Goal: Task Accomplishment & Management: Complete application form

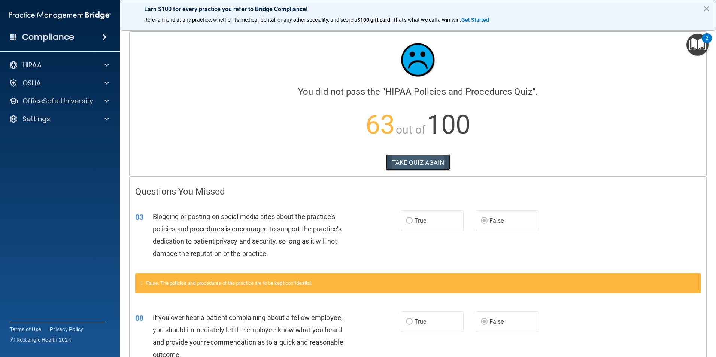
click at [442, 164] on button "TAKE QUIZ AGAIN" at bounding box center [417, 162] width 65 height 16
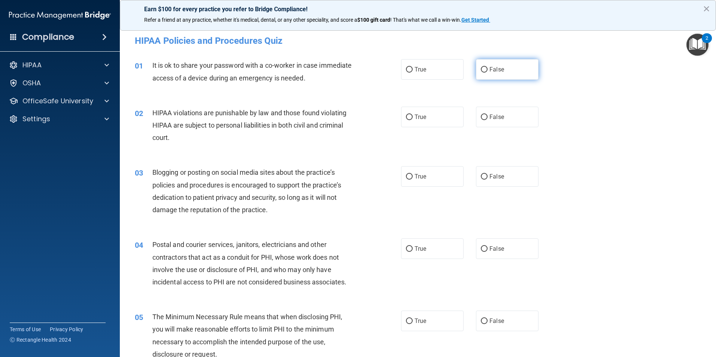
click at [489, 73] on span "False" at bounding box center [496, 69] width 15 height 7
click at [487, 73] on input "False" at bounding box center [484, 70] width 7 height 6
radio input "true"
click at [415, 123] on label "True" at bounding box center [432, 117] width 63 height 21
click at [412, 120] on input "True" at bounding box center [409, 118] width 7 height 6
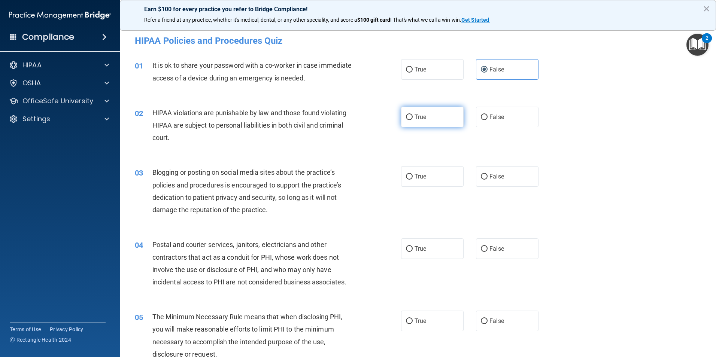
radio input "true"
click at [504, 171] on label "False" at bounding box center [507, 176] width 63 height 21
click at [487, 174] on input "False" at bounding box center [484, 177] width 7 height 6
radio input "true"
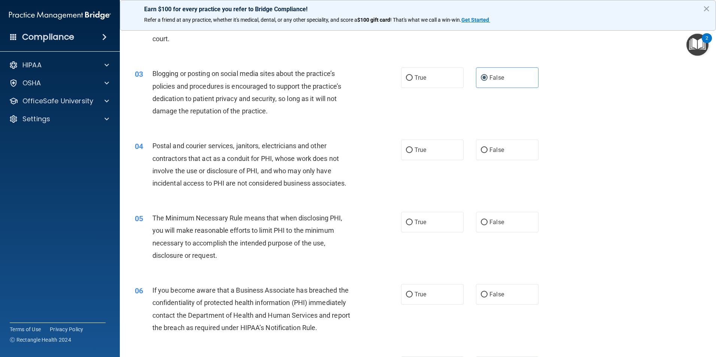
scroll to position [112, 0]
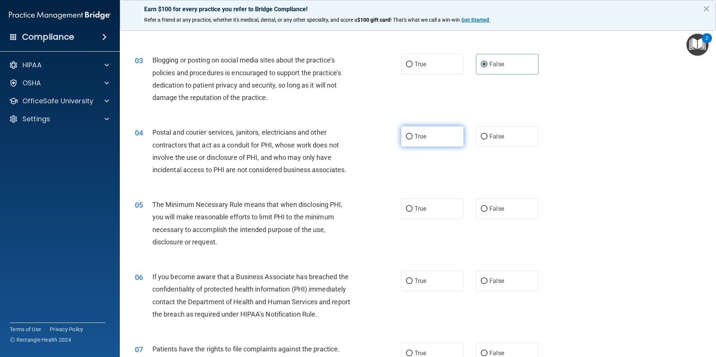
click at [406, 140] on input "True" at bounding box center [409, 137] width 7 height 6
radio input "true"
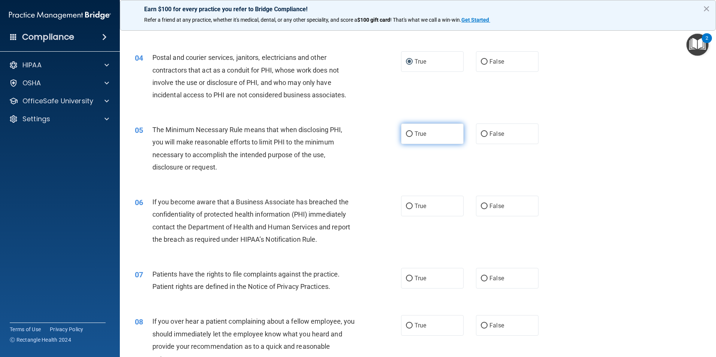
click at [408, 140] on label "True" at bounding box center [432, 134] width 63 height 21
click at [408, 137] on input "True" at bounding box center [409, 134] width 7 height 6
radio input "true"
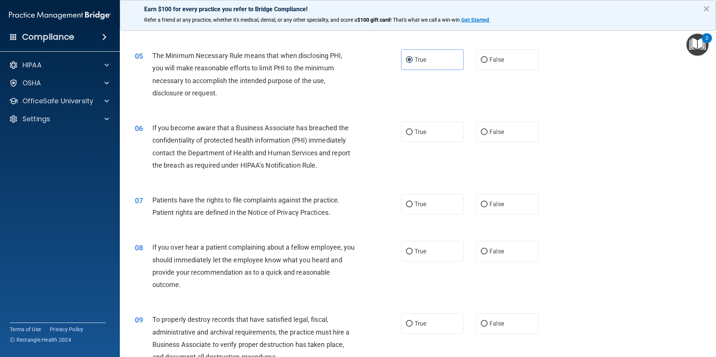
scroll to position [262, 0]
click at [435, 139] on label "True" at bounding box center [432, 131] width 63 height 21
click at [412, 134] on input "True" at bounding box center [409, 132] width 7 height 6
radio input "true"
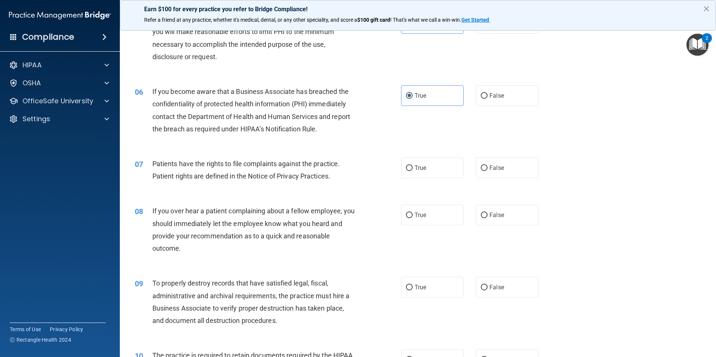
scroll to position [337, 0]
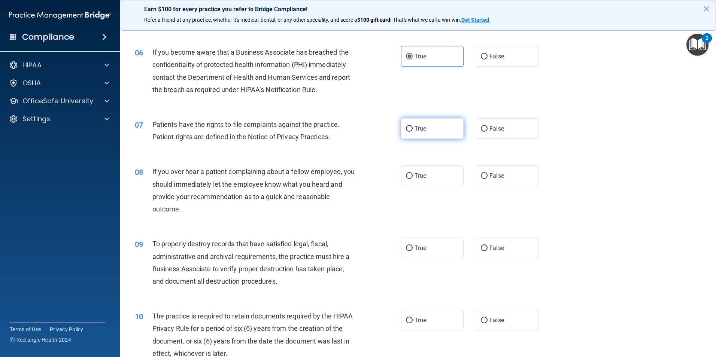
click at [434, 136] on label "True" at bounding box center [432, 128] width 63 height 21
click at [412, 132] on input "True" at bounding box center [409, 129] width 7 height 6
radio input "true"
click at [414, 178] on span "True" at bounding box center [420, 175] width 12 height 7
click at [412, 178] on input "True" at bounding box center [409, 176] width 7 height 6
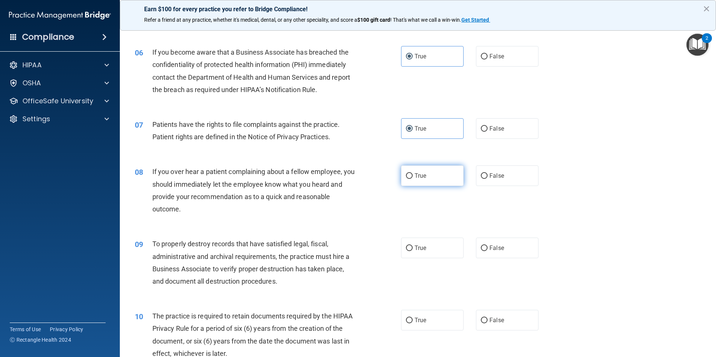
radio input "true"
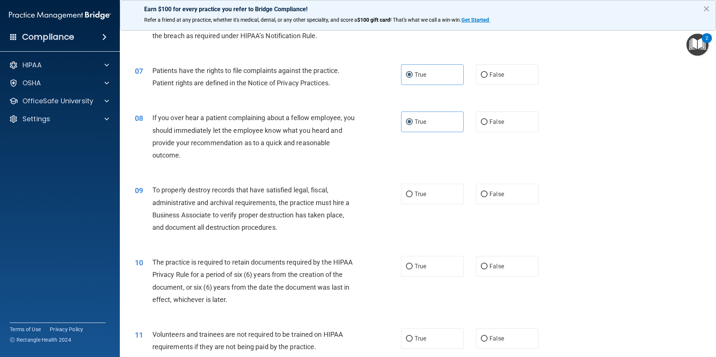
scroll to position [449, 0]
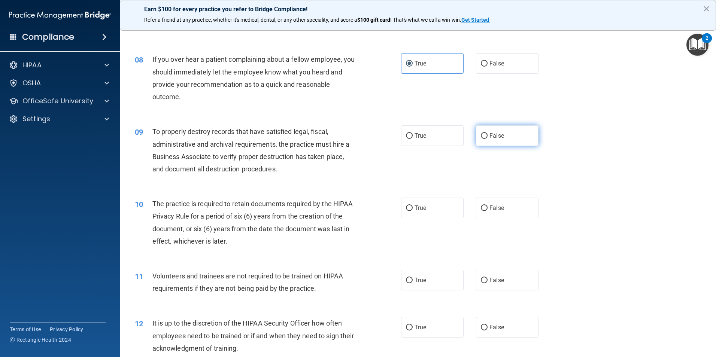
click at [524, 141] on label "False" at bounding box center [507, 135] width 63 height 21
click at [487, 139] on input "False" at bounding box center [484, 136] width 7 height 6
radio input "true"
click at [405, 216] on label "True" at bounding box center [432, 208] width 63 height 21
click at [406, 211] on input "True" at bounding box center [409, 208] width 7 height 6
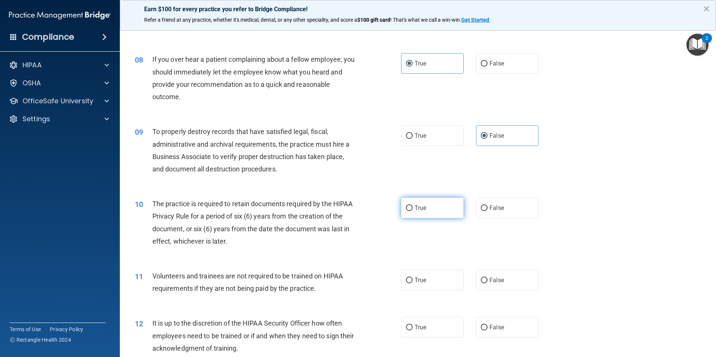
radio input "true"
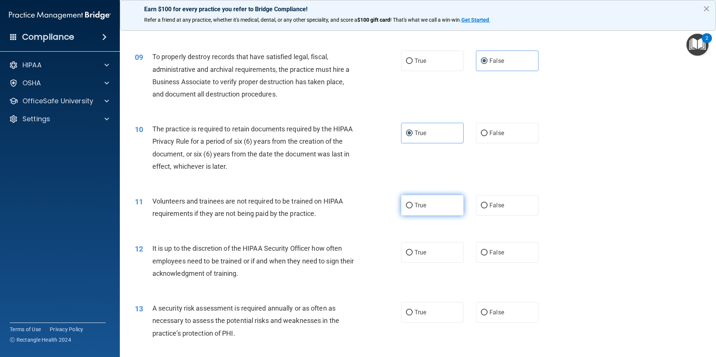
click at [432, 216] on label "True" at bounding box center [432, 205] width 63 height 21
click at [412, 208] on input "True" at bounding box center [409, 206] width 7 height 6
radio input "true"
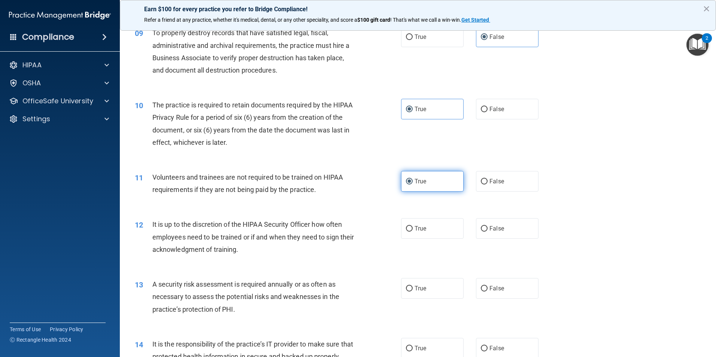
scroll to position [561, 0]
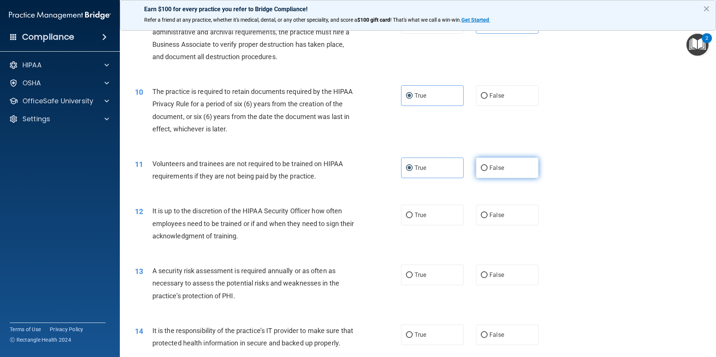
click at [497, 176] on label "False" at bounding box center [507, 168] width 63 height 21
click at [487, 171] on input "False" at bounding box center [484, 168] width 7 height 6
radio input "true"
radio input "false"
click at [418, 223] on label "True" at bounding box center [432, 215] width 63 height 21
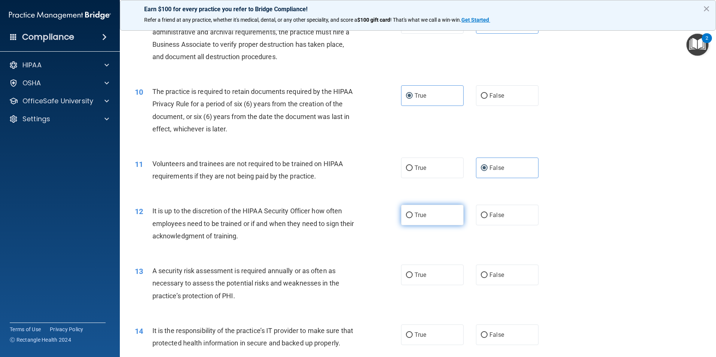
click at [412, 218] on input "True" at bounding box center [409, 216] width 7 height 6
radio input "true"
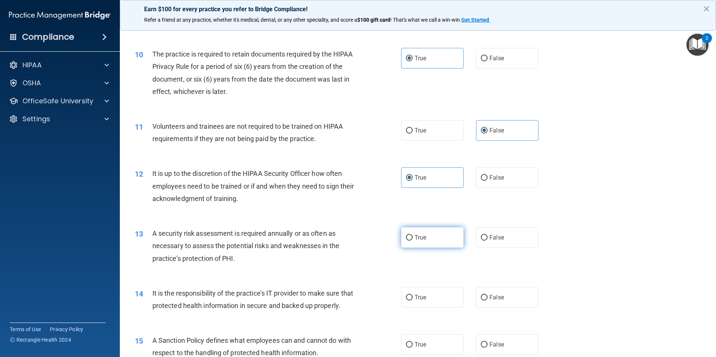
click at [414, 237] on span "True" at bounding box center [420, 237] width 12 height 7
click at [412, 237] on input "True" at bounding box center [409, 238] width 7 height 6
radio input "true"
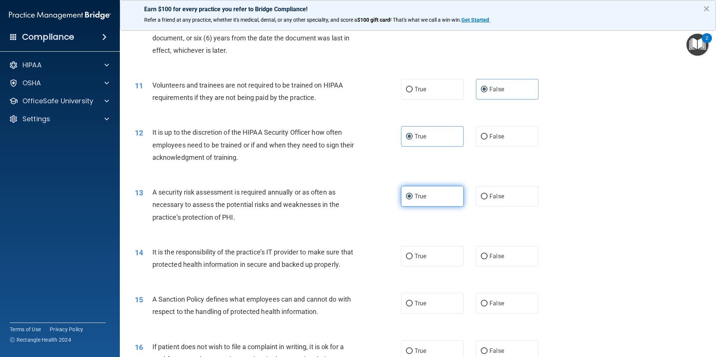
scroll to position [674, 0]
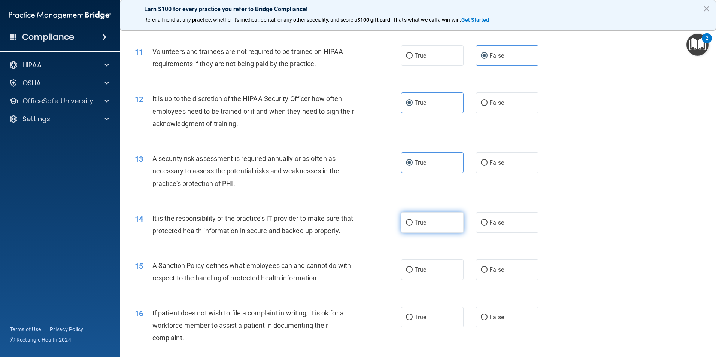
click at [437, 221] on label "True" at bounding box center [432, 222] width 63 height 21
click at [412, 221] on input "True" at bounding box center [409, 223] width 7 height 6
radio input "true"
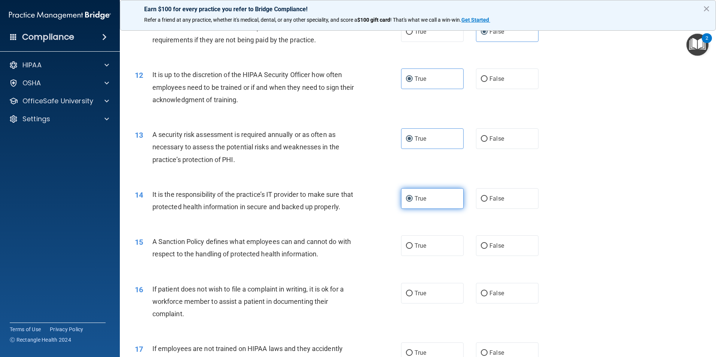
scroll to position [711, 0]
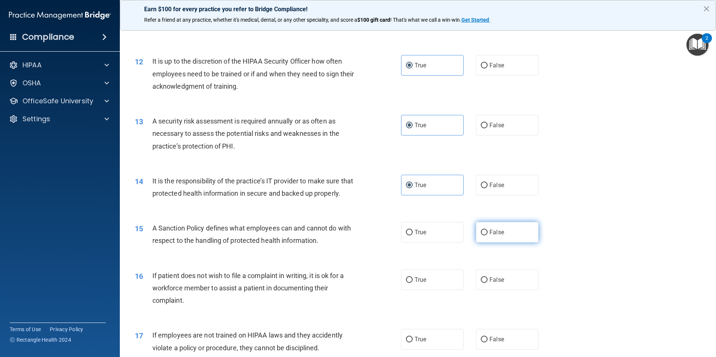
click at [481, 235] on input "False" at bounding box center [484, 233] width 7 height 6
radio input "true"
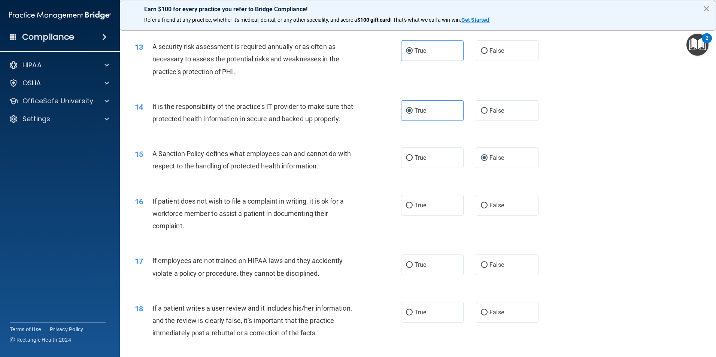
scroll to position [786, 0]
click at [431, 228] on div "16 If patient does not wish to file a complaint in writing, it is ok for a work…" at bounding box center [417, 215] width 577 height 60
click at [432, 215] on label "True" at bounding box center [432, 205] width 63 height 21
click at [412, 208] on input "True" at bounding box center [409, 205] width 7 height 6
radio input "true"
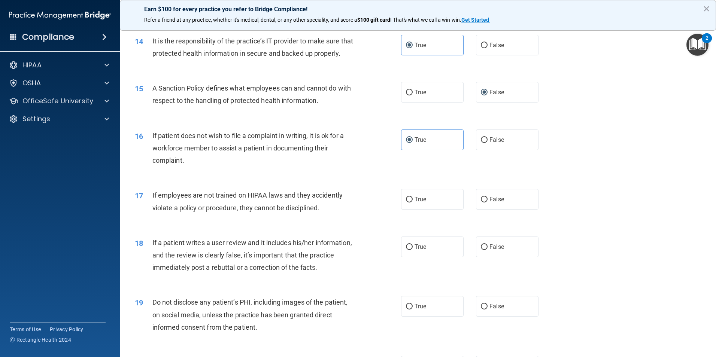
scroll to position [861, 0]
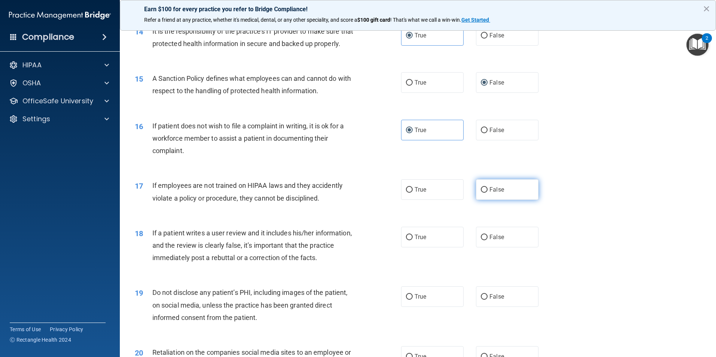
click at [494, 200] on label "False" at bounding box center [507, 189] width 63 height 21
click at [487, 193] on input "False" at bounding box center [484, 190] width 7 height 6
radio input "true"
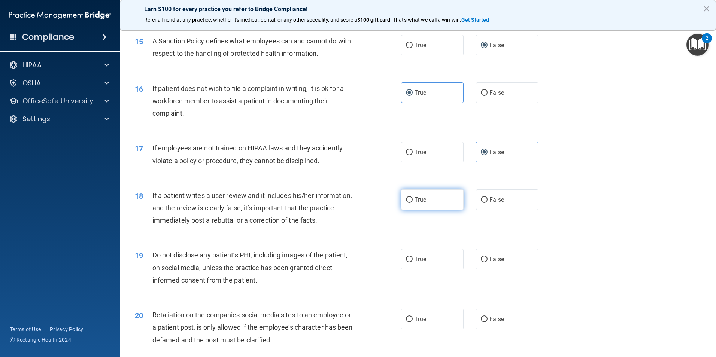
click at [414, 203] on span "True" at bounding box center [420, 199] width 12 height 7
click at [412, 203] on input "True" at bounding box center [409, 200] width 7 height 6
radio input "true"
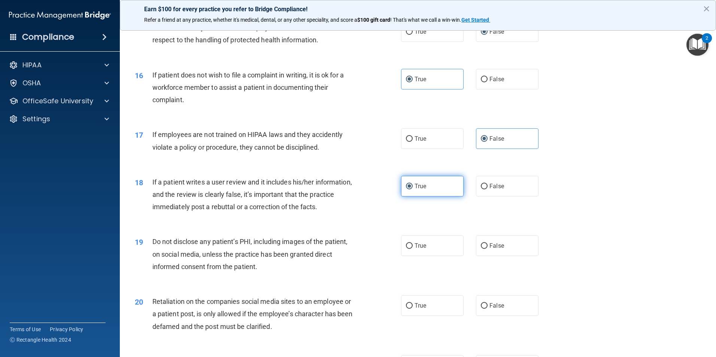
scroll to position [936, 0]
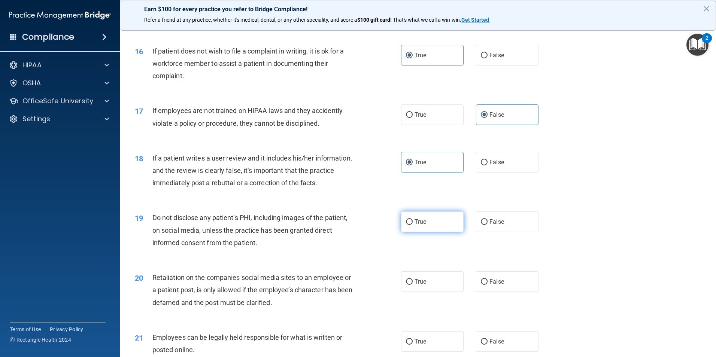
click at [401, 232] on label "True" at bounding box center [432, 221] width 63 height 21
click at [406, 225] on input "True" at bounding box center [409, 222] width 7 height 6
radio input "true"
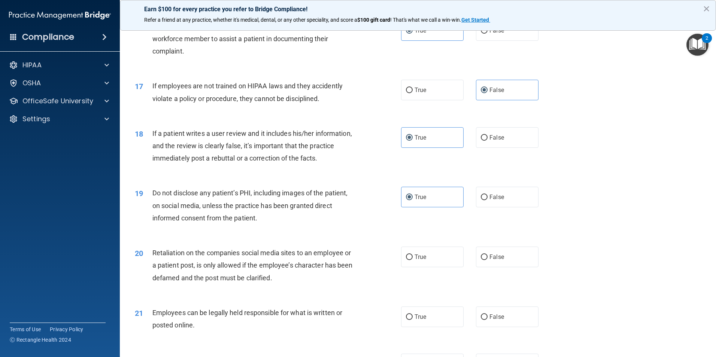
scroll to position [1011, 0]
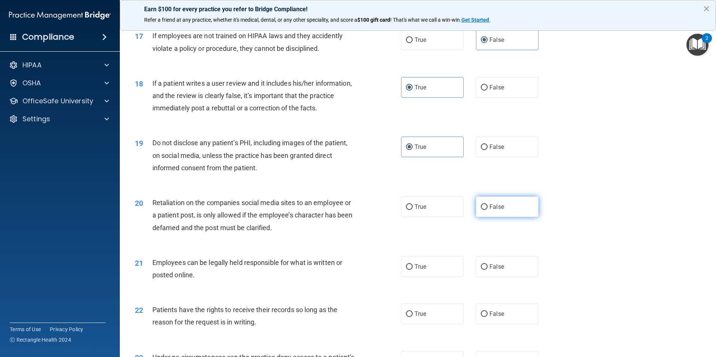
click at [485, 217] on label "False" at bounding box center [507, 206] width 63 height 21
click at [485, 210] on input "False" at bounding box center [484, 207] width 7 height 6
radio input "true"
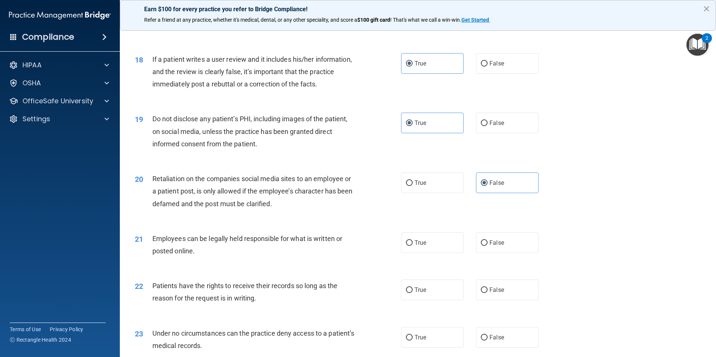
scroll to position [1048, 0]
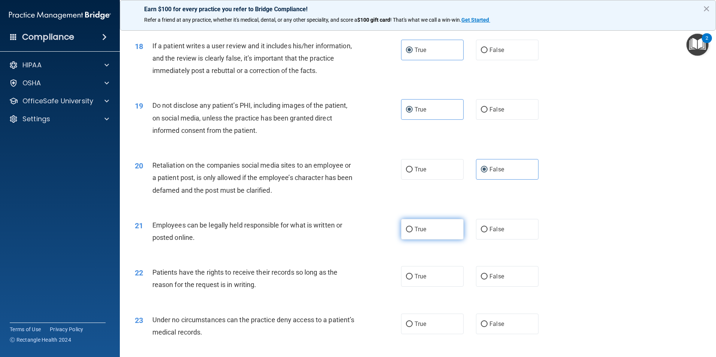
click at [402, 240] on label "True" at bounding box center [432, 229] width 63 height 21
click at [406, 232] on input "True" at bounding box center [409, 230] width 7 height 6
radio input "true"
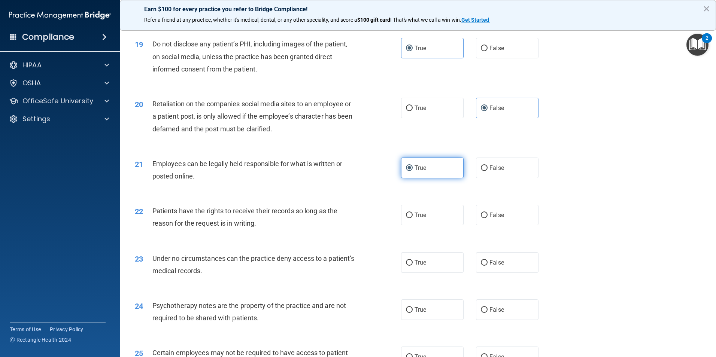
scroll to position [1123, 0]
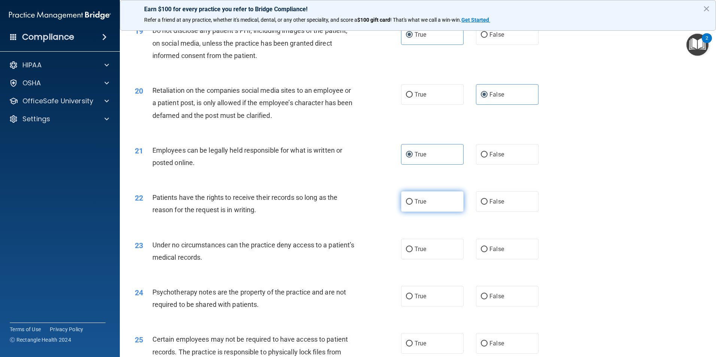
click at [411, 212] on label "True" at bounding box center [432, 201] width 63 height 21
click at [411, 205] on input "True" at bounding box center [409, 202] width 7 height 6
radio input "true"
click at [487, 259] on label "False" at bounding box center [507, 249] width 63 height 21
click at [487, 252] on input "False" at bounding box center [484, 250] width 7 height 6
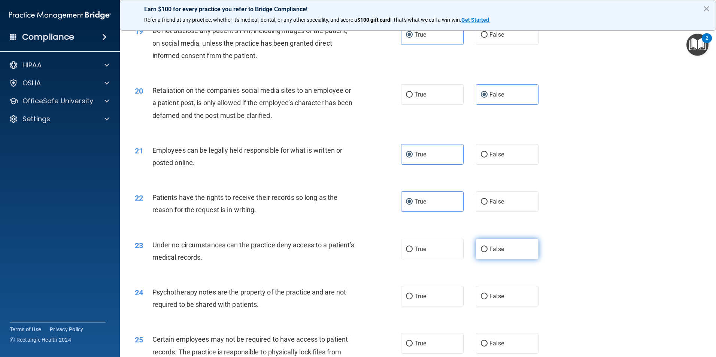
radio input "true"
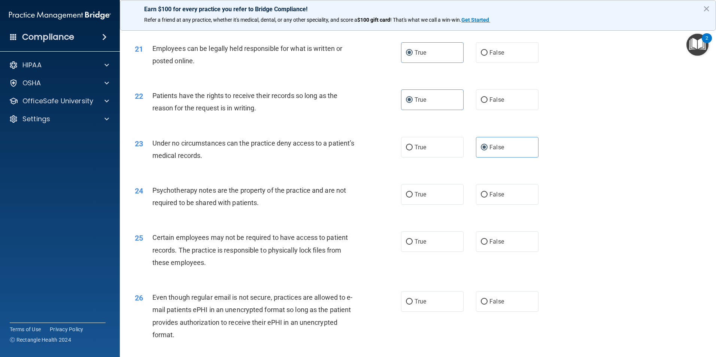
scroll to position [1235, 0]
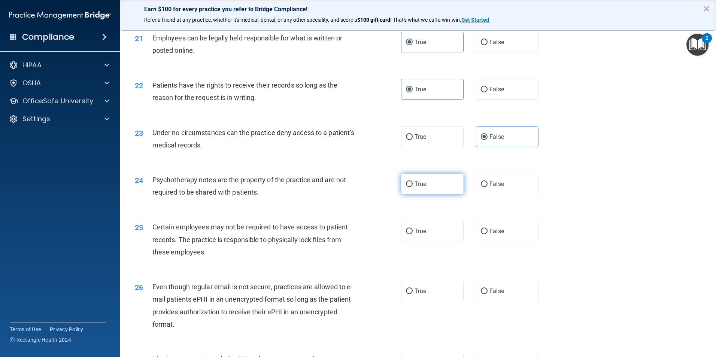
click at [441, 194] on label "True" at bounding box center [432, 184] width 63 height 21
click at [412, 187] on input "True" at bounding box center [409, 185] width 7 height 6
radio input "true"
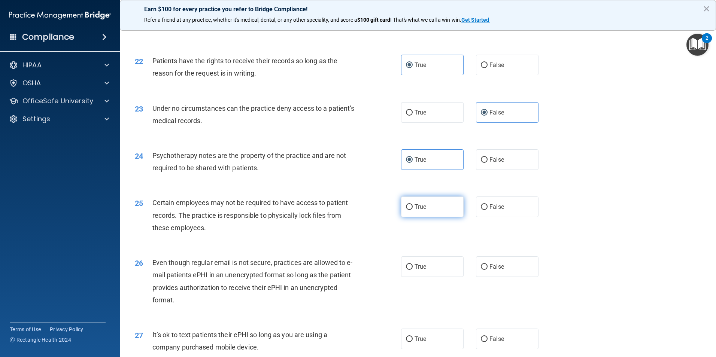
scroll to position [1273, 0]
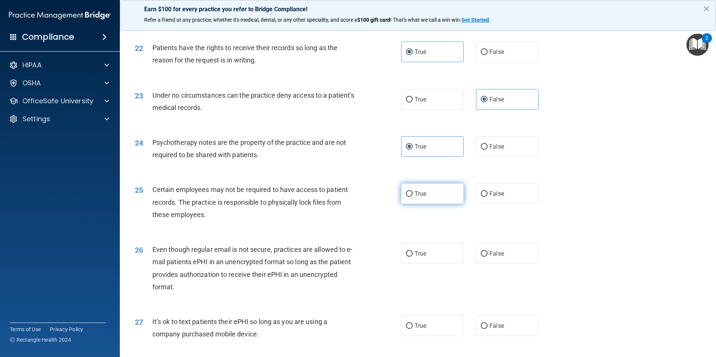
click at [445, 202] on label "True" at bounding box center [432, 193] width 63 height 21
click at [412, 197] on input "True" at bounding box center [409, 194] width 7 height 6
radio input "true"
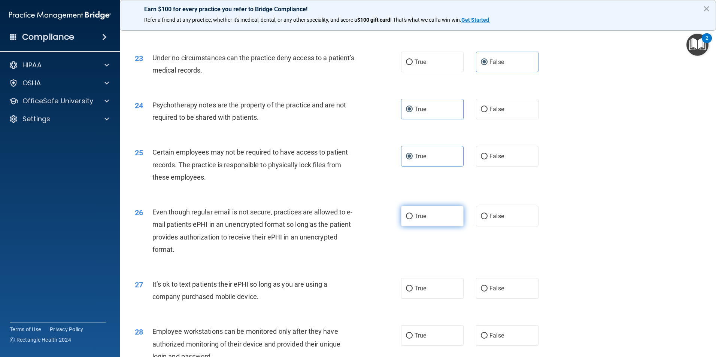
click at [408, 223] on label "True" at bounding box center [432, 216] width 63 height 21
click at [408, 219] on input "True" at bounding box center [409, 217] width 7 height 6
radio input "true"
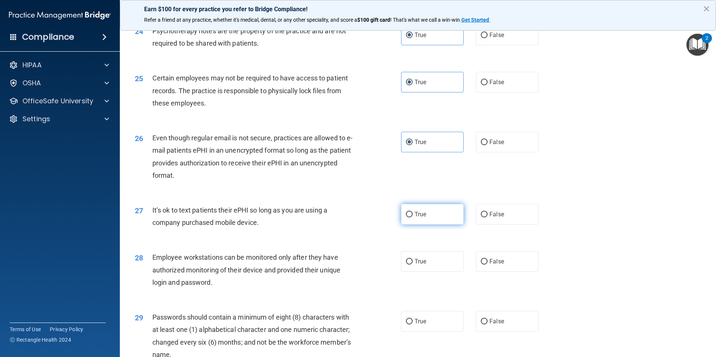
scroll to position [1385, 0]
click at [488, 224] on label "False" at bounding box center [507, 213] width 63 height 21
click at [487, 217] on input "False" at bounding box center [484, 214] width 7 height 6
radio input "true"
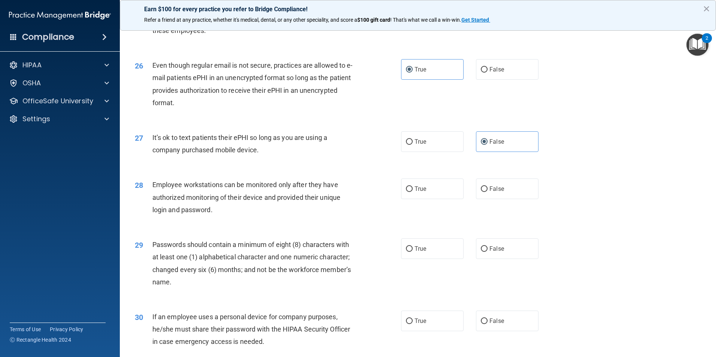
scroll to position [1460, 0]
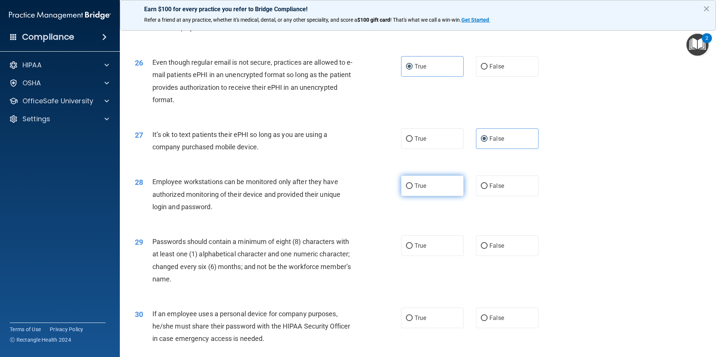
click at [405, 196] on label "True" at bounding box center [432, 186] width 63 height 21
click at [406, 189] on input "True" at bounding box center [409, 186] width 7 height 6
radio input "true"
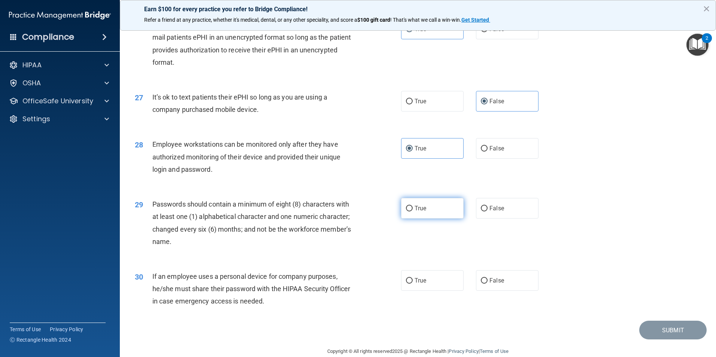
click at [407, 219] on label "True" at bounding box center [432, 208] width 63 height 21
click at [407, 211] on input "True" at bounding box center [409, 209] width 7 height 6
radio input "true"
click at [485, 291] on label "False" at bounding box center [507, 280] width 63 height 21
click at [485, 284] on input "False" at bounding box center [484, 281] width 7 height 6
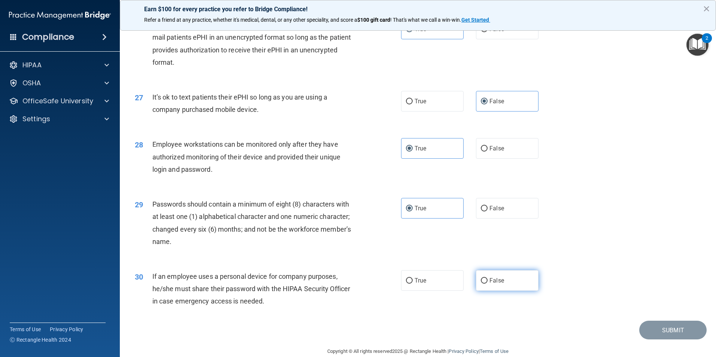
radio input "true"
click at [659, 340] on button "Submit" at bounding box center [672, 330] width 67 height 19
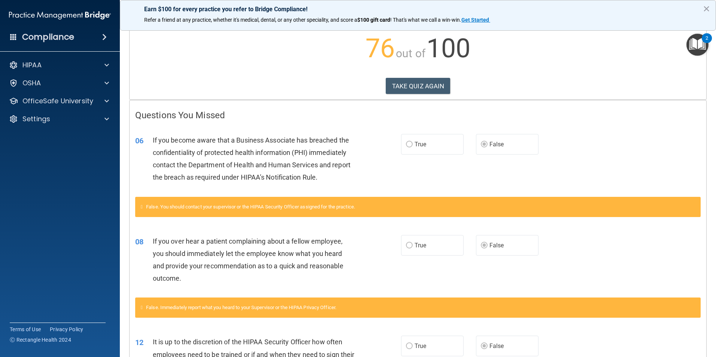
scroll to position [63, 0]
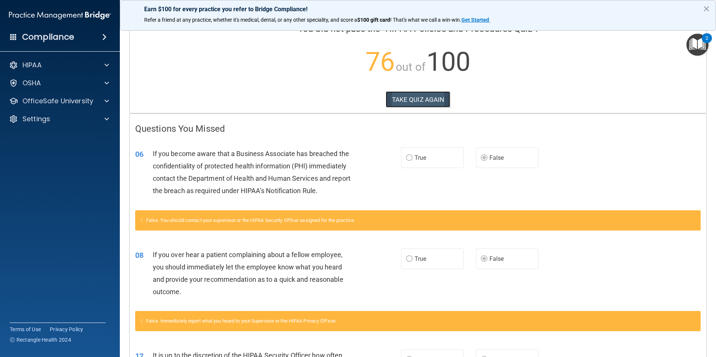
click at [414, 103] on button "TAKE QUIZ AGAIN" at bounding box center [417, 99] width 65 height 16
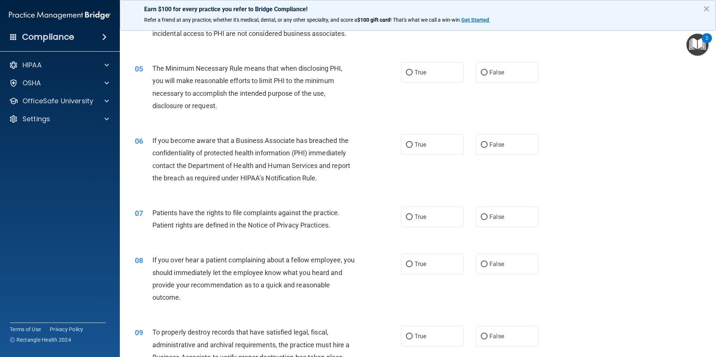
scroll to position [250, 0]
click at [482, 153] on label "False" at bounding box center [507, 143] width 63 height 21
click at [482, 146] on input "False" at bounding box center [484, 144] width 7 height 6
radio input "true"
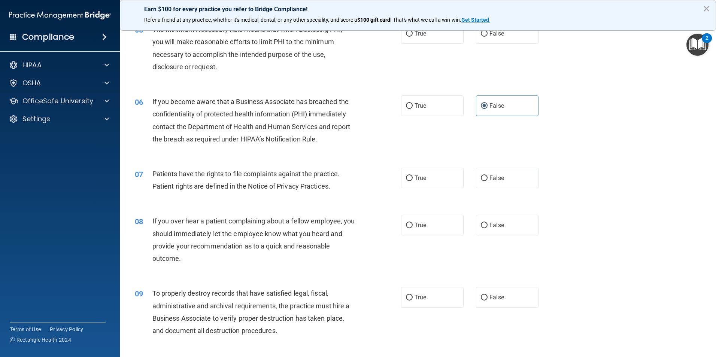
click at [508, 236] on div "08 If you over hear a patient complaining about a fellow employee, you should i…" at bounding box center [417, 241] width 577 height 72
click at [505, 229] on label "False" at bounding box center [507, 225] width 63 height 21
click at [487, 228] on input "False" at bounding box center [484, 226] width 7 height 6
radio input "true"
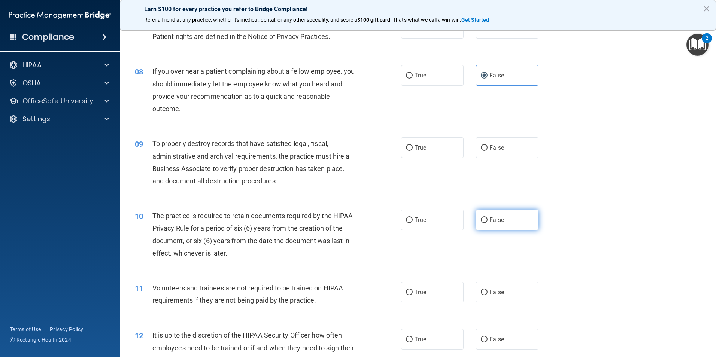
scroll to position [475, 0]
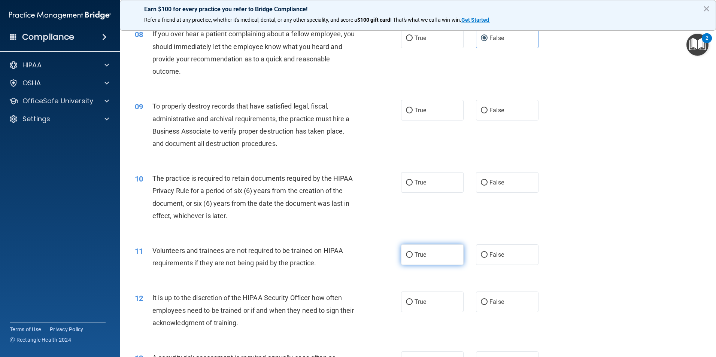
click at [414, 257] on span "True" at bounding box center [420, 254] width 12 height 7
click at [412, 257] on input "True" at bounding box center [409, 255] width 7 height 6
radio input "true"
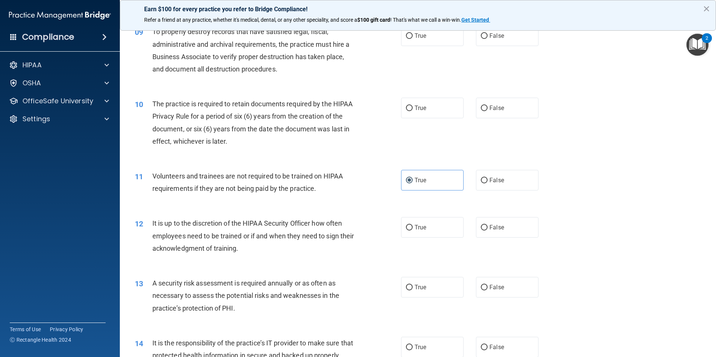
scroll to position [549, 0]
click at [502, 231] on label "False" at bounding box center [507, 227] width 63 height 21
click at [487, 230] on input "False" at bounding box center [484, 228] width 7 height 6
radio input "true"
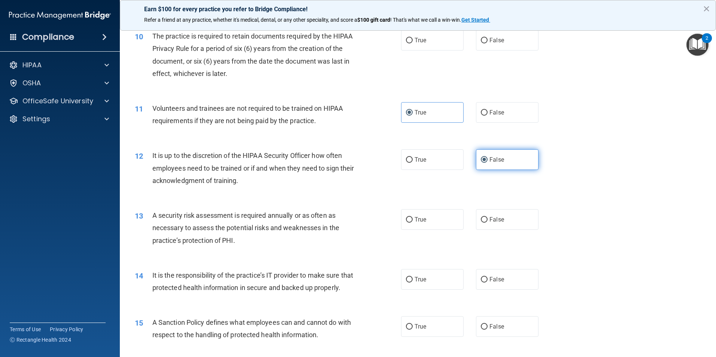
scroll to position [624, 0]
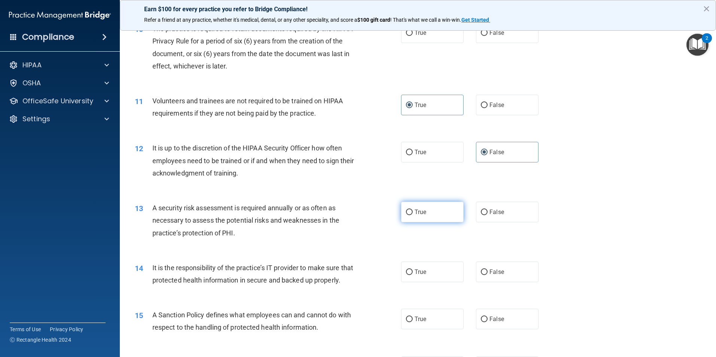
click at [414, 213] on span "True" at bounding box center [420, 211] width 12 height 7
click at [412, 213] on input "True" at bounding box center [409, 213] width 7 height 6
radio input "true"
click at [483, 274] on input "False" at bounding box center [484, 272] width 7 height 6
radio input "true"
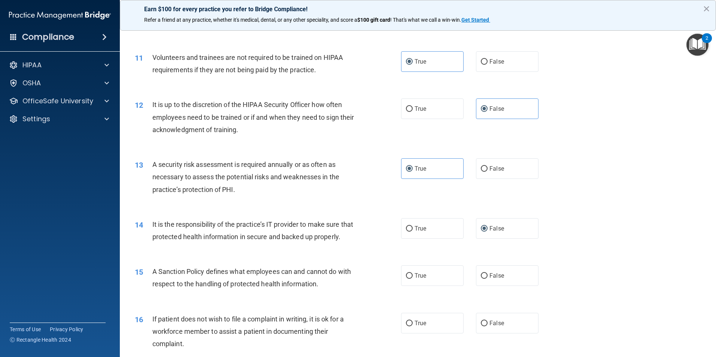
scroll to position [737, 0]
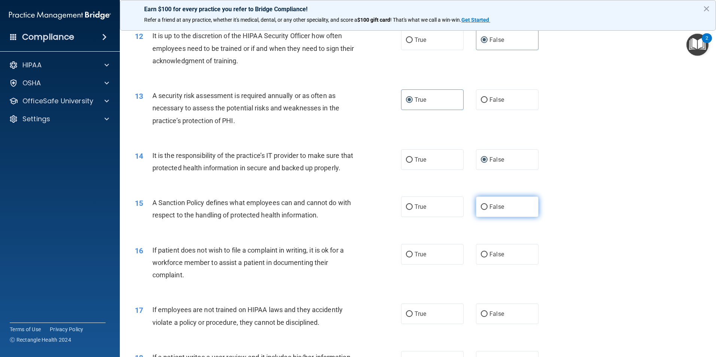
click at [490, 210] on span "False" at bounding box center [496, 206] width 15 height 7
click at [487, 210] on input "False" at bounding box center [484, 207] width 7 height 6
radio input "true"
click at [430, 265] on label "True" at bounding box center [432, 254] width 63 height 21
click at [412, 257] on input "True" at bounding box center [409, 255] width 7 height 6
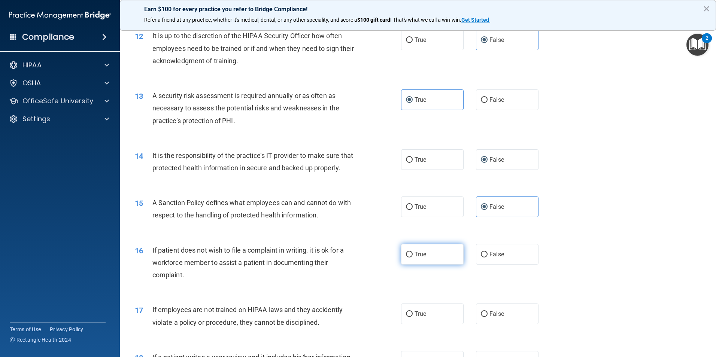
radio input "true"
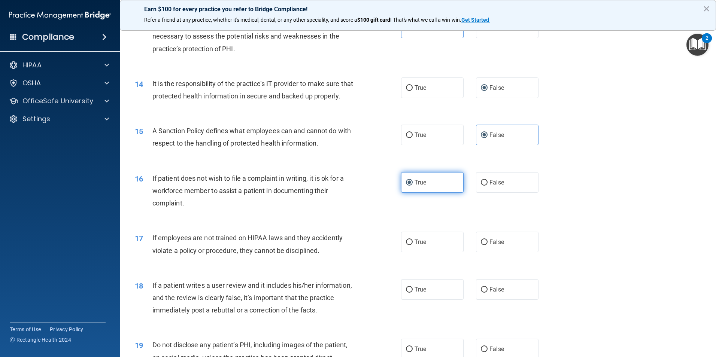
scroll to position [811, 0]
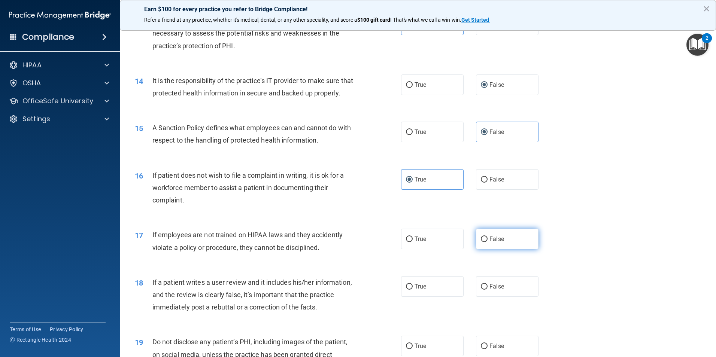
click at [476, 249] on label "False" at bounding box center [507, 239] width 63 height 21
click at [481, 242] on input "False" at bounding box center [484, 240] width 7 height 6
radio input "true"
click at [494, 290] on span "False" at bounding box center [496, 286] width 15 height 7
click at [487, 290] on input "False" at bounding box center [484, 287] width 7 height 6
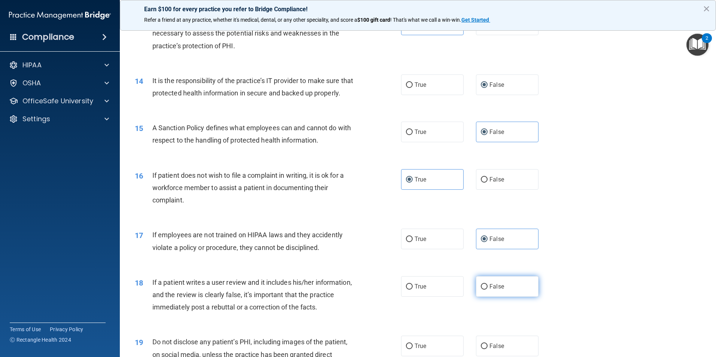
radio input "true"
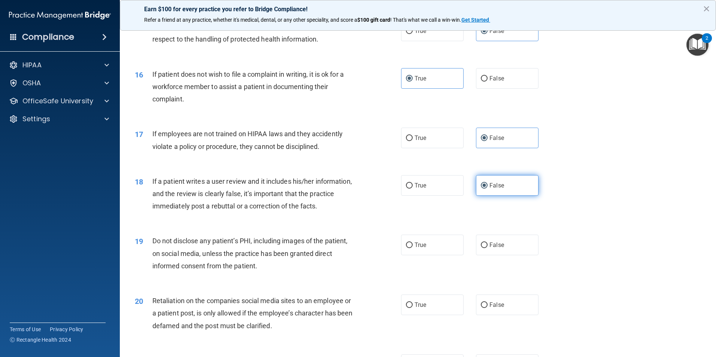
scroll to position [924, 0]
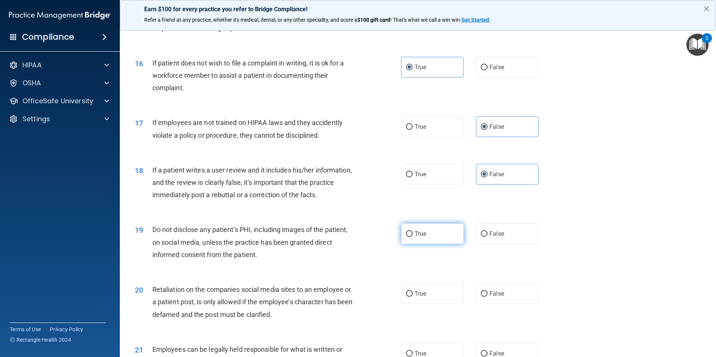
click at [414, 237] on span "True" at bounding box center [420, 233] width 12 height 7
click at [412, 237] on input "True" at bounding box center [409, 234] width 7 height 6
radio input "true"
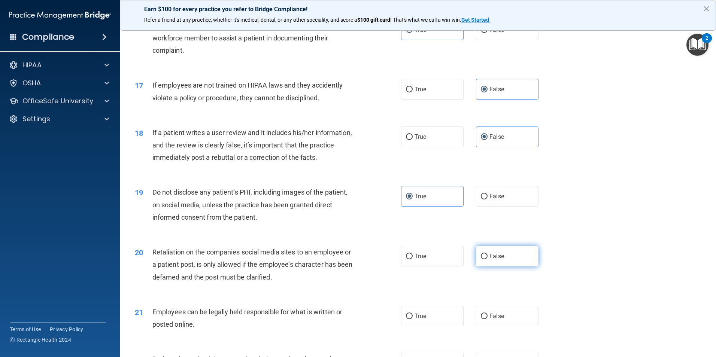
drag, startPoint x: 481, startPoint y: 270, endPoint x: 477, endPoint y: 272, distance: 4.4
click at [481, 259] on input "False" at bounding box center [484, 257] width 7 height 6
radio input "true"
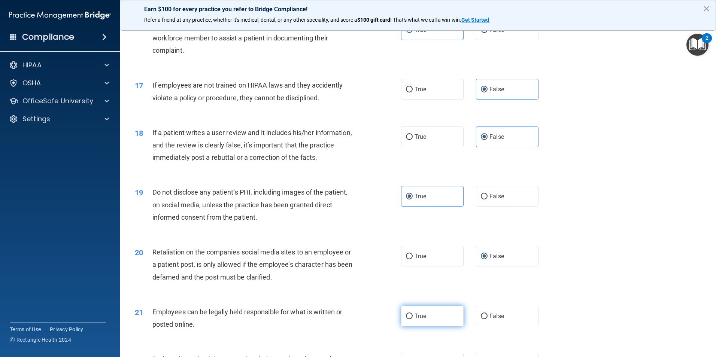
click at [411, 326] on label "True" at bounding box center [432, 316] width 63 height 21
click at [411, 319] on input "True" at bounding box center [409, 317] width 7 height 6
radio input "true"
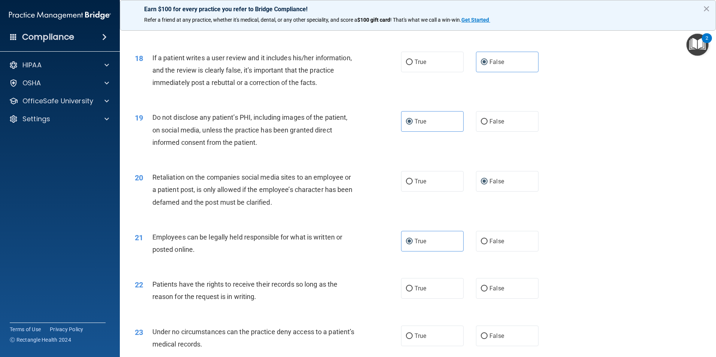
scroll to position [1073, 0]
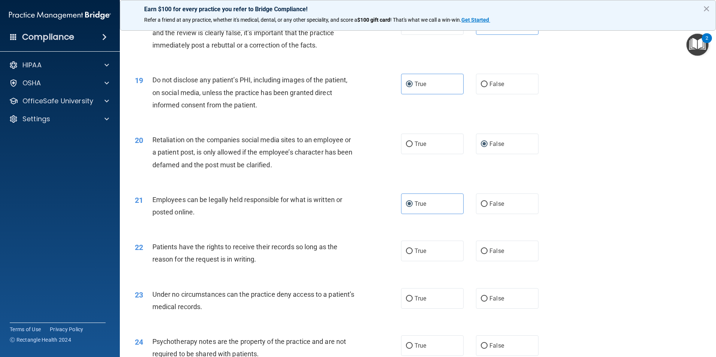
click at [535, 261] on div "True False" at bounding box center [476, 251] width 150 height 21
click at [521, 261] on label "False" at bounding box center [507, 251] width 63 height 21
click at [487, 254] on input "False" at bounding box center [484, 252] width 7 height 6
radio input "true"
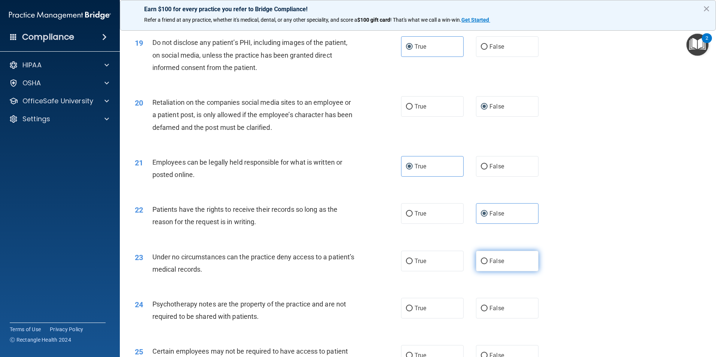
click at [476, 271] on label "False" at bounding box center [507, 261] width 63 height 21
click at [481, 264] on input "False" at bounding box center [484, 262] width 7 height 6
radio input "true"
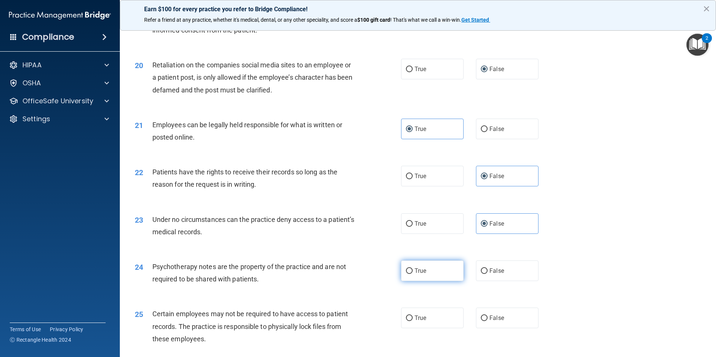
click at [408, 274] on input "True" at bounding box center [409, 271] width 7 height 6
radio input "true"
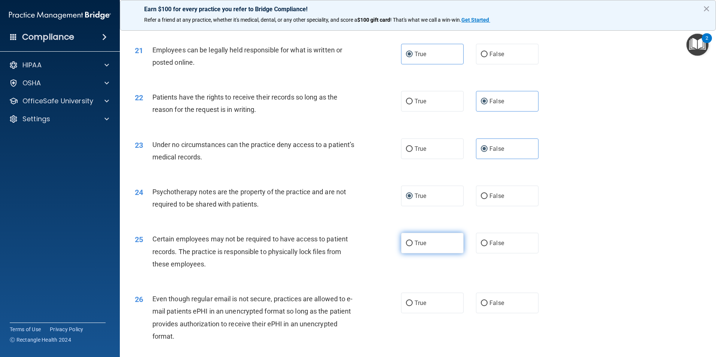
click at [428, 253] on label "True" at bounding box center [432, 243] width 63 height 21
click at [412, 246] on input "True" at bounding box center [409, 244] width 7 height 6
radio input "true"
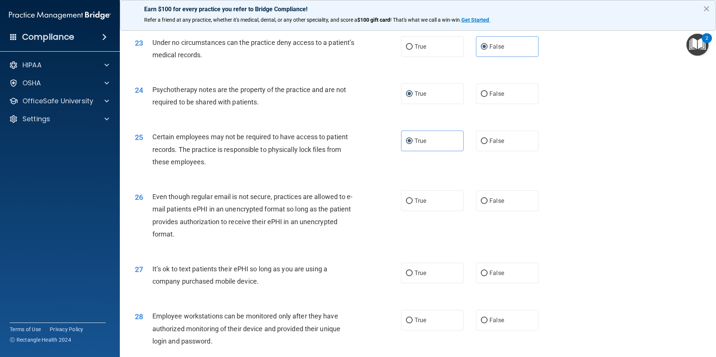
scroll to position [1335, 0]
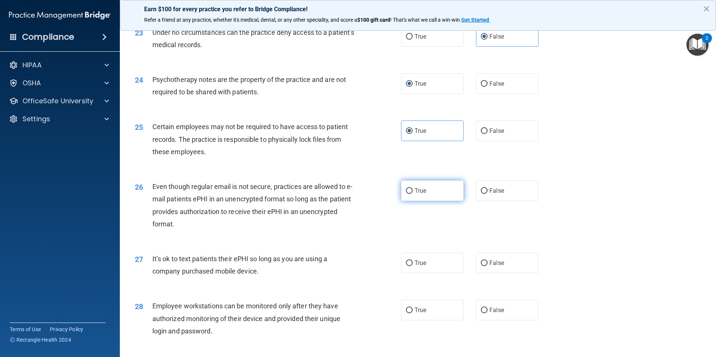
click at [406, 194] on input "True" at bounding box center [409, 191] width 7 height 6
radio input "true"
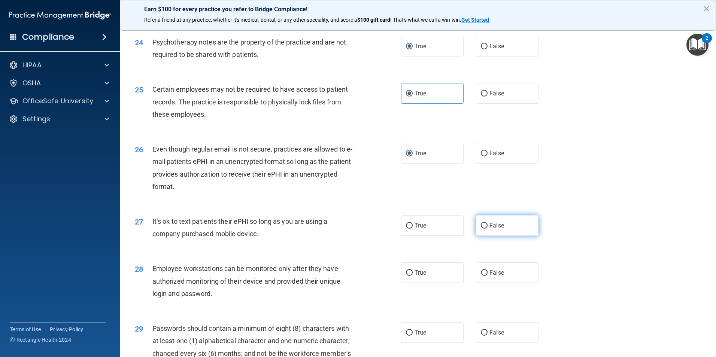
click at [476, 235] on label "False" at bounding box center [507, 225] width 63 height 21
click at [481, 229] on input "False" at bounding box center [484, 226] width 7 height 6
radio input "true"
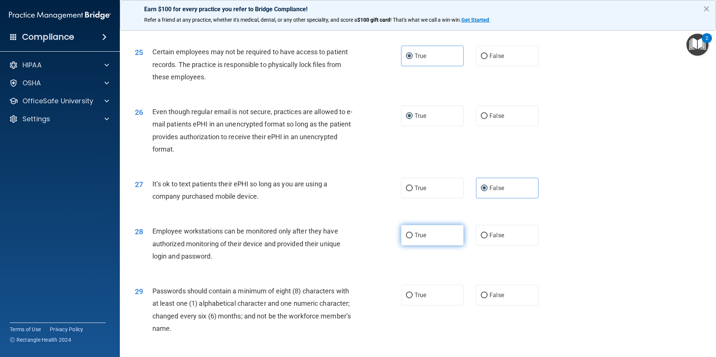
click at [423, 244] on label "True" at bounding box center [432, 235] width 63 height 21
click at [412, 238] on input "True" at bounding box center [409, 236] width 7 height 6
radio input "true"
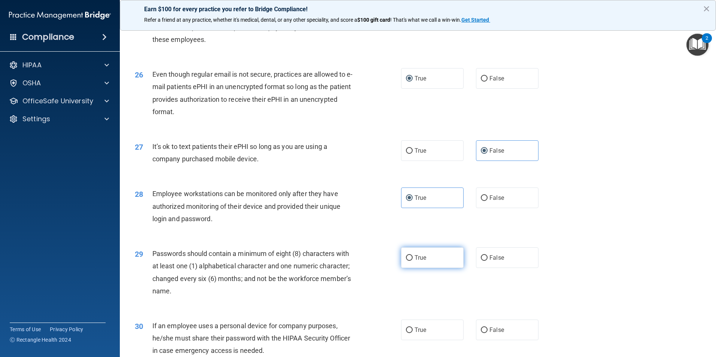
click at [406, 265] on label "True" at bounding box center [432, 257] width 63 height 21
click at [406, 261] on input "True" at bounding box center [409, 258] width 7 height 6
radio input "true"
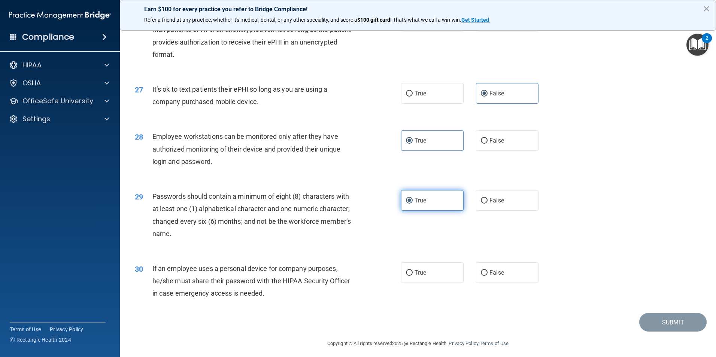
scroll to position [1522, 0]
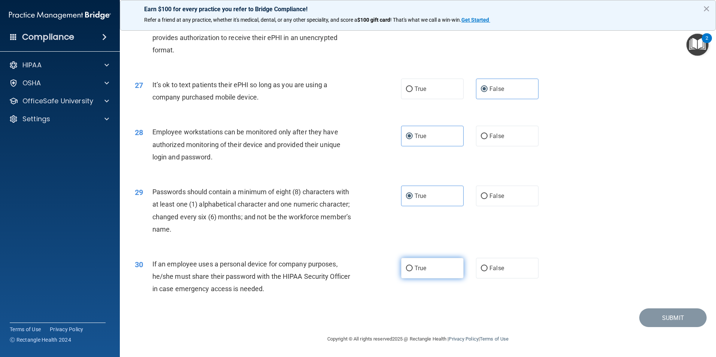
click at [427, 268] on label "True" at bounding box center [432, 268] width 63 height 21
click at [412, 268] on input "True" at bounding box center [409, 269] width 7 height 6
radio input "true"
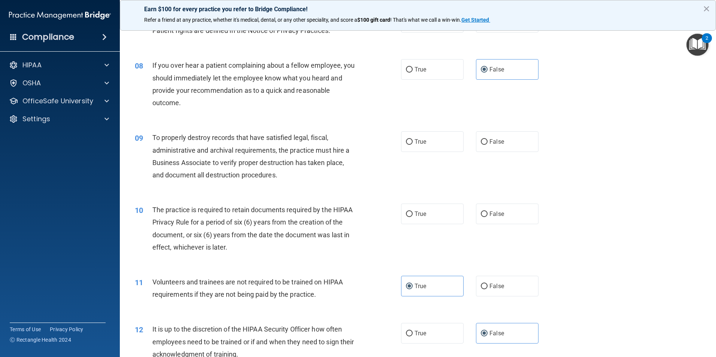
scroll to position [436, 0]
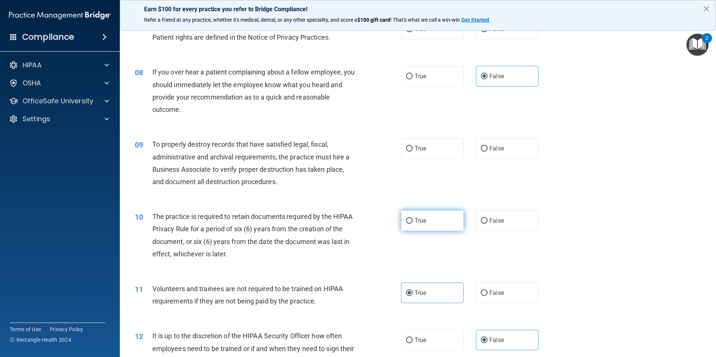
click at [445, 221] on label "True" at bounding box center [432, 220] width 63 height 21
click at [412, 221] on input "True" at bounding box center [409, 221] width 7 height 6
radio input "true"
click at [524, 156] on label "False" at bounding box center [507, 148] width 63 height 21
click at [487, 152] on input "False" at bounding box center [484, 149] width 7 height 6
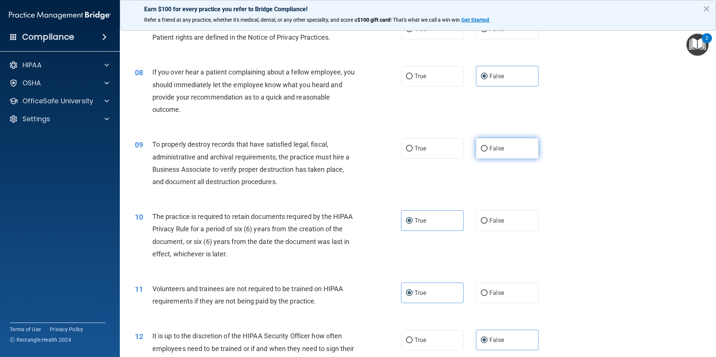
radio input "true"
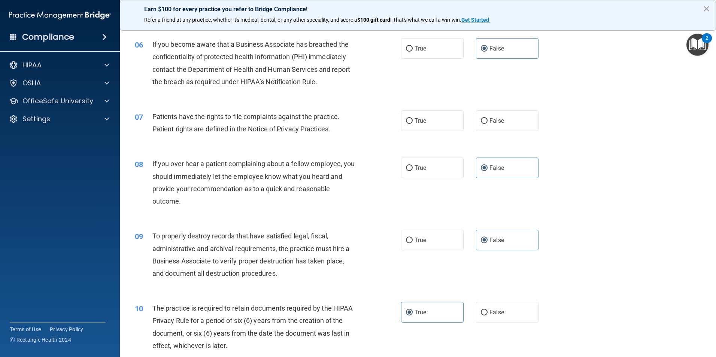
scroll to position [324, 0]
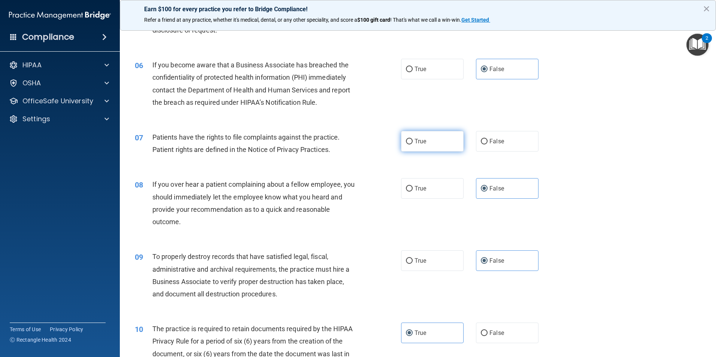
click at [425, 146] on label "True" at bounding box center [432, 141] width 63 height 21
click at [412, 144] on input "True" at bounding box center [409, 142] width 7 height 6
radio input "true"
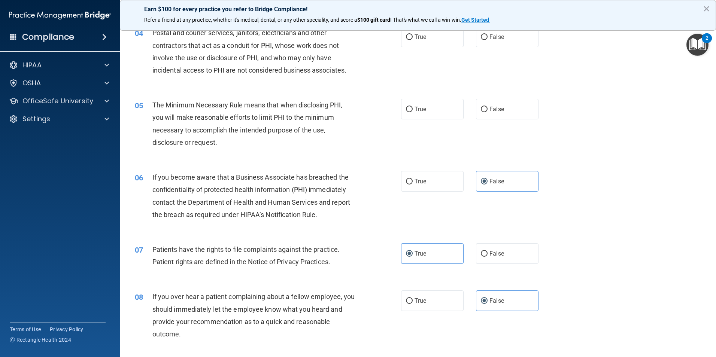
scroll to position [174, 0]
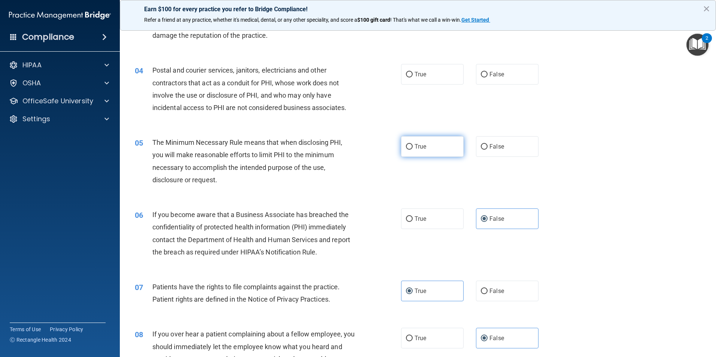
click at [406, 148] on input "True" at bounding box center [409, 147] width 7 height 6
radio input "true"
click at [423, 84] on label "True" at bounding box center [432, 74] width 63 height 21
click at [412, 77] on input "True" at bounding box center [409, 75] width 7 height 6
radio input "true"
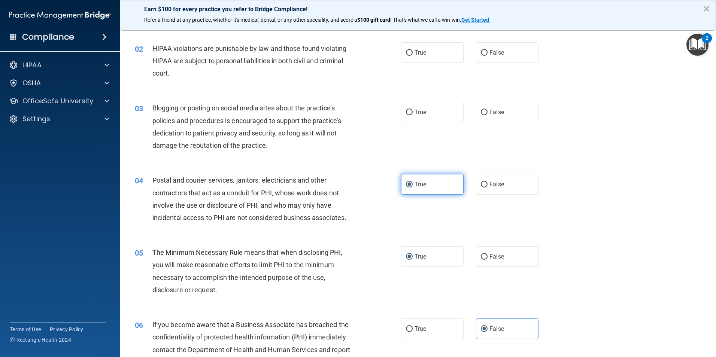
scroll to position [62, 0]
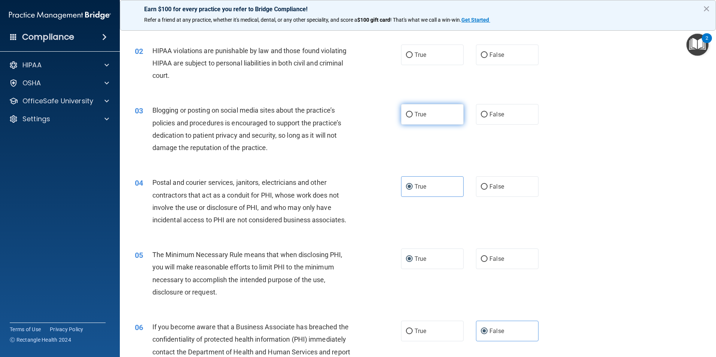
click at [414, 118] on span "True" at bounding box center [420, 114] width 12 height 7
click at [412, 118] on input "True" at bounding box center [409, 115] width 7 height 6
radio input "true"
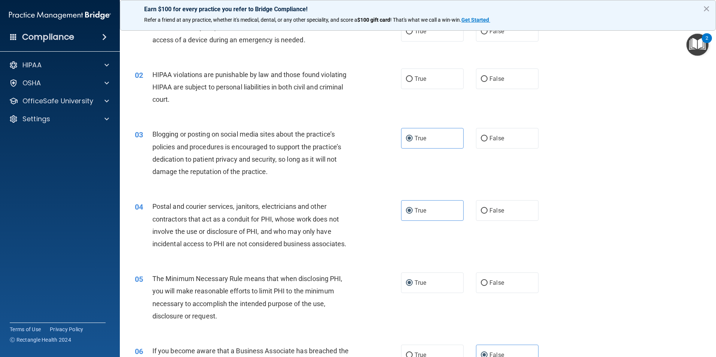
scroll to position [25, 0]
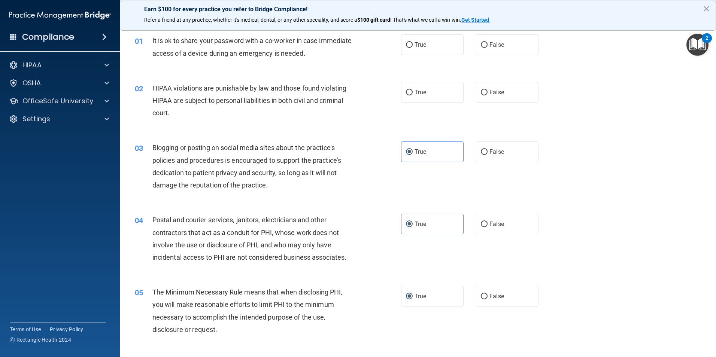
click at [466, 152] on div "True False" at bounding box center [476, 151] width 150 height 21
click at [476, 152] on label "False" at bounding box center [507, 151] width 63 height 21
click at [481, 152] on input "False" at bounding box center [484, 152] width 7 height 6
radio input "true"
click at [403, 141] on label "True" at bounding box center [432, 151] width 63 height 21
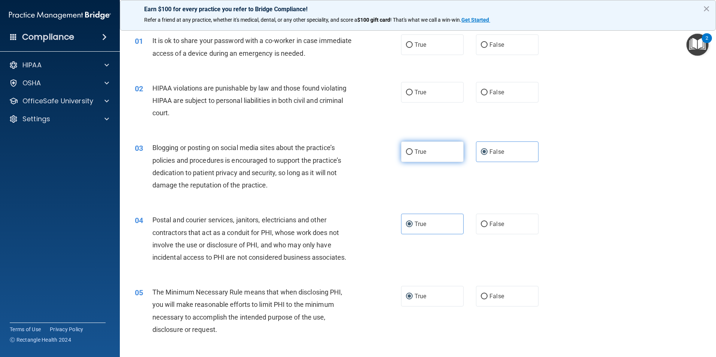
click at [406, 149] on input "True" at bounding box center [409, 152] width 7 height 6
radio input "true"
radio input "false"
click at [407, 91] on input "True" at bounding box center [409, 93] width 7 height 6
radio input "true"
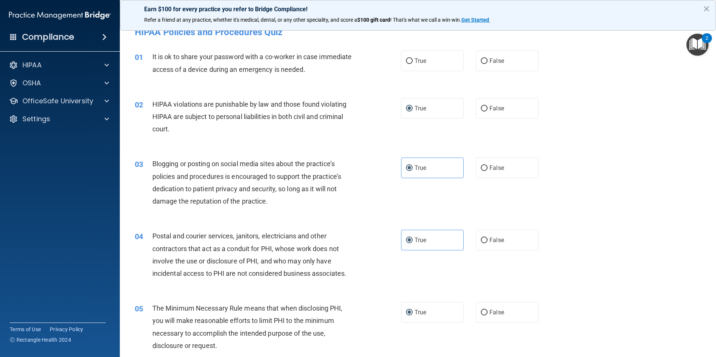
scroll to position [0, 0]
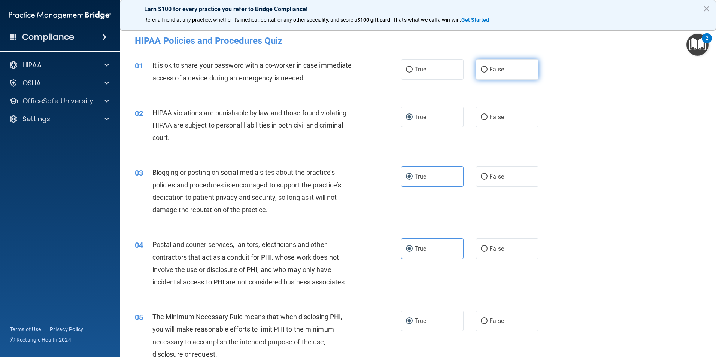
click at [476, 70] on label "False" at bounding box center [507, 69] width 63 height 21
click at [481, 70] on input "False" at bounding box center [484, 70] width 7 height 6
radio input "true"
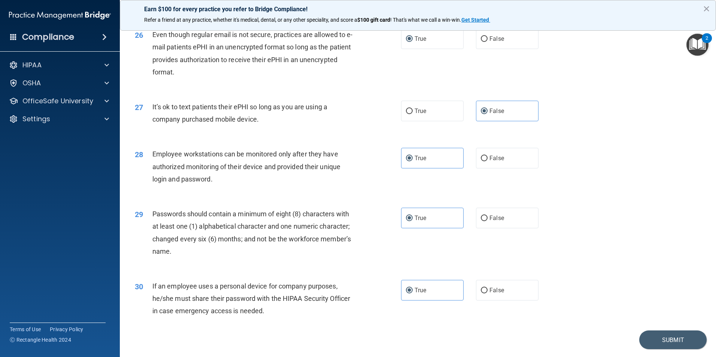
scroll to position [1522, 0]
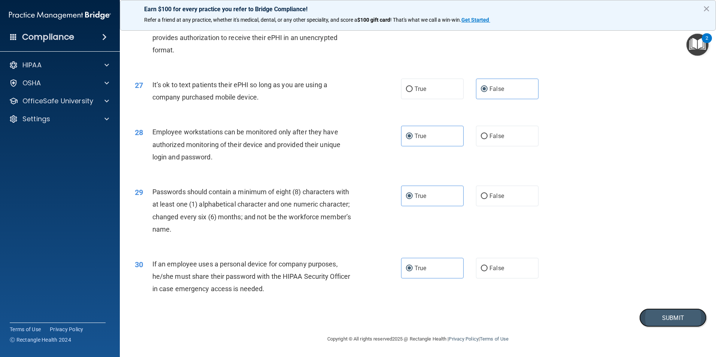
click at [668, 320] on button "Submit" at bounding box center [672, 317] width 67 height 19
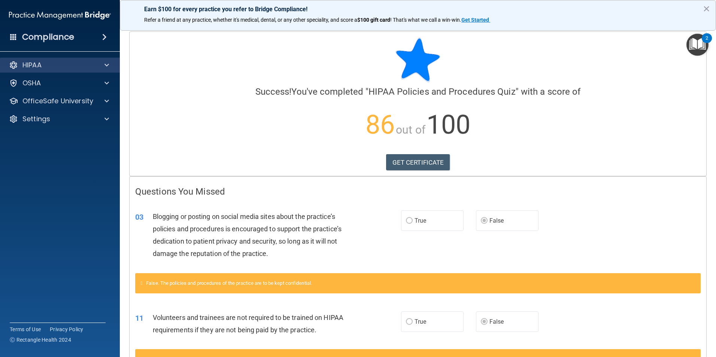
click at [106, 71] on div "HIPAA" at bounding box center [60, 65] width 120 height 15
click at [106, 65] on span at bounding box center [106, 65] width 4 height 9
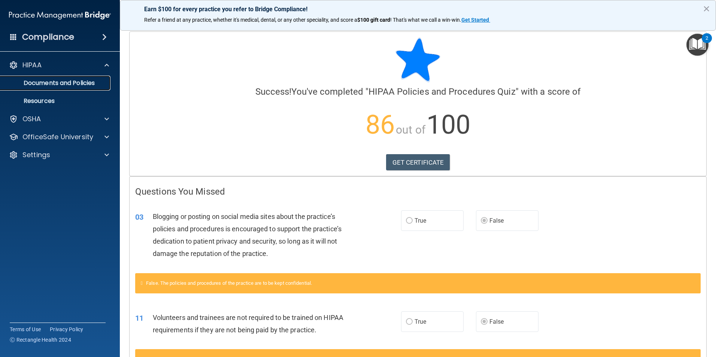
click at [97, 80] on p "Documents and Policies" at bounding box center [56, 82] width 102 height 7
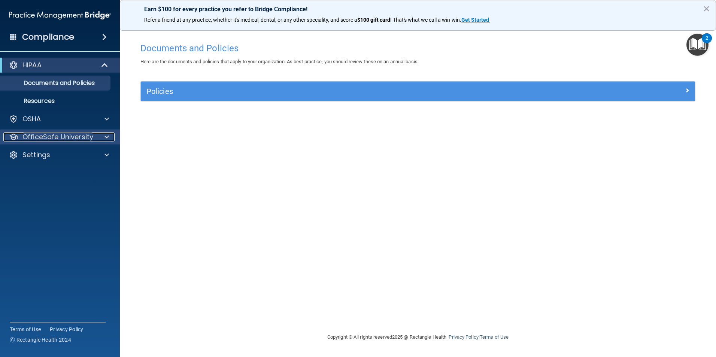
click at [104, 135] on span at bounding box center [106, 136] width 4 height 9
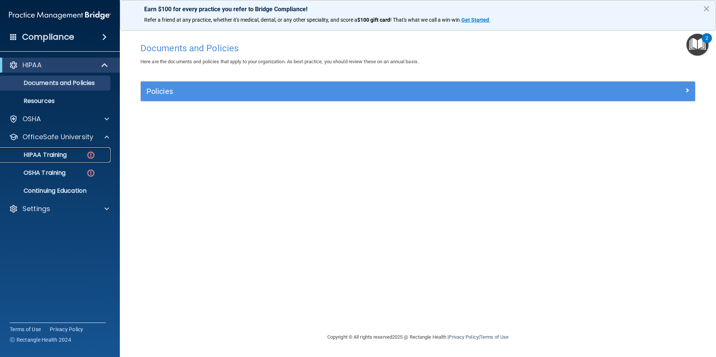
click at [63, 155] on p "HIPAA Training" at bounding box center [36, 154] width 62 height 7
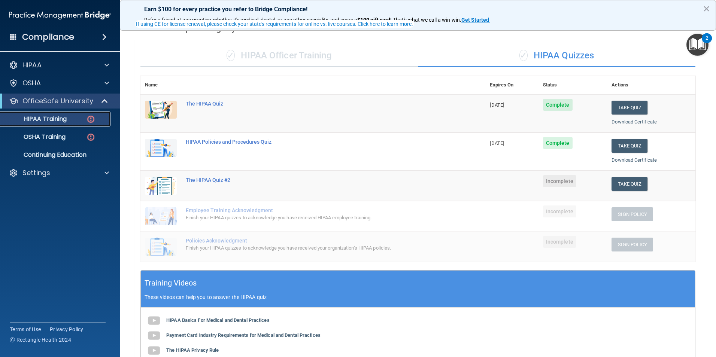
scroll to position [75, 0]
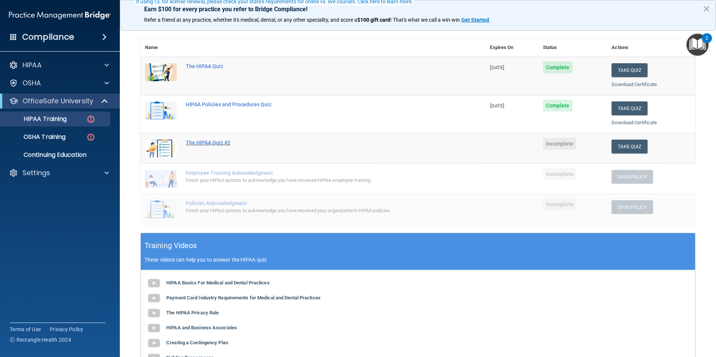
click at [192, 143] on div "The HIPAA Quiz #2" at bounding box center [317, 143] width 262 height 6
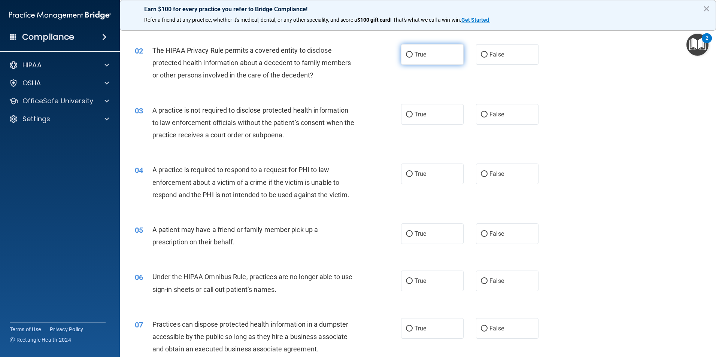
click at [447, 56] on label "True" at bounding box center [432, 54] width 63 height 21
click at [412, 56] on input "True" at bounding box center [409, 55] width 7 height 6
radio input "true"
click at [406, 117] on input "True" at bounding box center [409, 115] width 7 height 6
radio input "true"
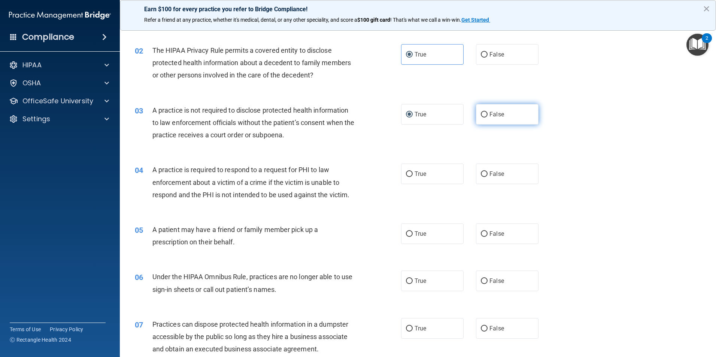
click at [496, 122] on label "False" at bounding box center [507, 114] width 63 height 21
click at [487, 118] on input "False" at bounding box center [484, 115] width 7 height 6
radio input "true"
click at [435, 112] on label "True" at bounding box center [432, 114] width 63 height 21
click at [412, 112] on input "True" at bounding box center [409, 115] width 7 height 6
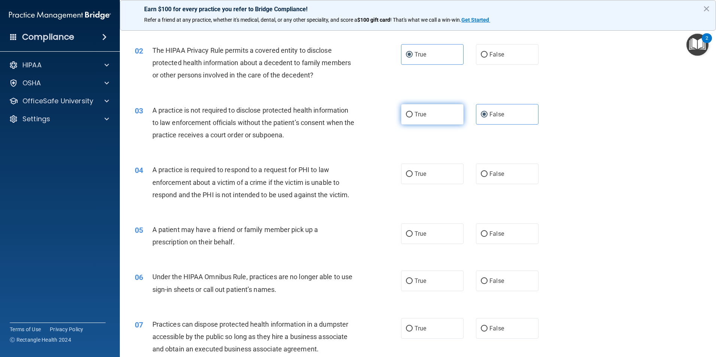
radio input "true"
click at [476, 119] on label "False" at bounding box center [507, 114] width 63 height 21
click at [481, 118] on input "False" at bounding box center [484, 115] width 7 height 6
radio input "true"
radio input "false"
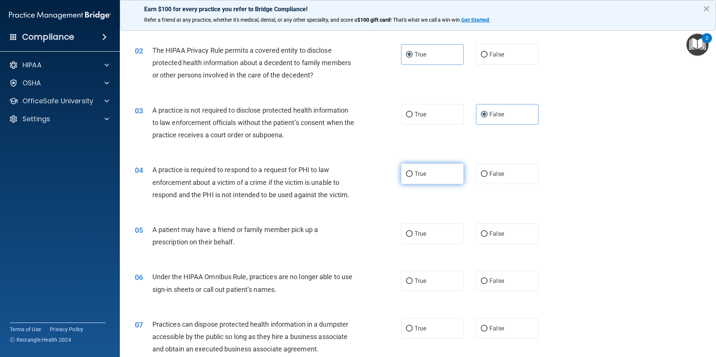
click at [405, 180] on label "True" at bounding box center [432, 174] width 63 height 21
click at [406, 177] on input "True" at bounding box center [409, 174] width 7 height 6
radio input "true"
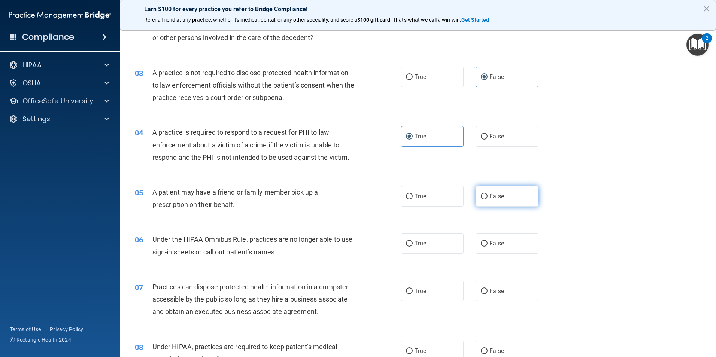
click at [493, 201] on label "False" at bounding box center [507, 196] width 63 height 21
click at [487, 199] on input "False" at bounding box center [484, 197] width 7 height 6
radio input "true"
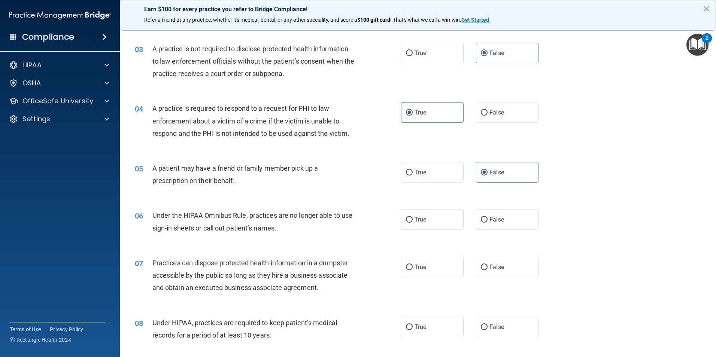
scroll to position [150, 0]
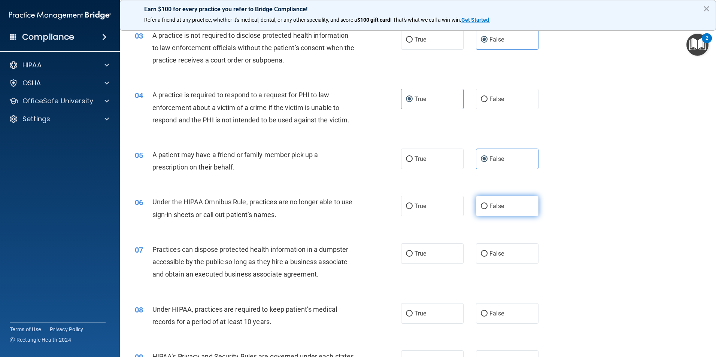
click at [483, 208] on input "False" at bounding box center [484, 207] width 7 height 6
radio input "true"
click at [499, 264] on div "07 Practices can dispose protected health information in a dumpster accessible …" at bounding box center [417, 264] width 577 height 60
click at [500, 262] on label "False" at bounding box center [507, 253] width 63 height 21
click at [487, 257] on input "False" at bounding box center [484, 254] width 7 height 6
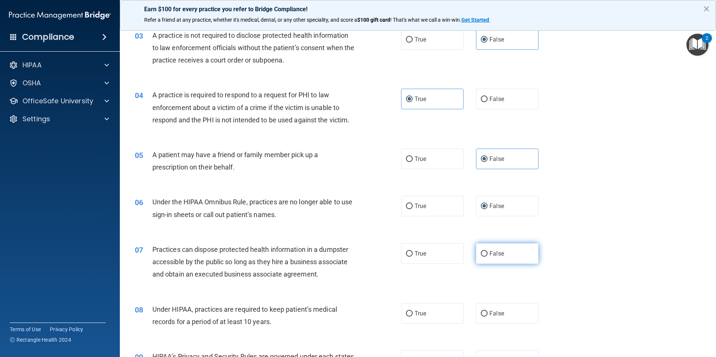
radio input "true"
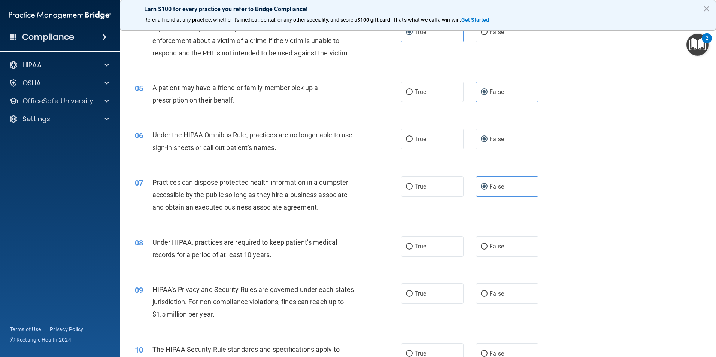
scroll to position [299, 0]
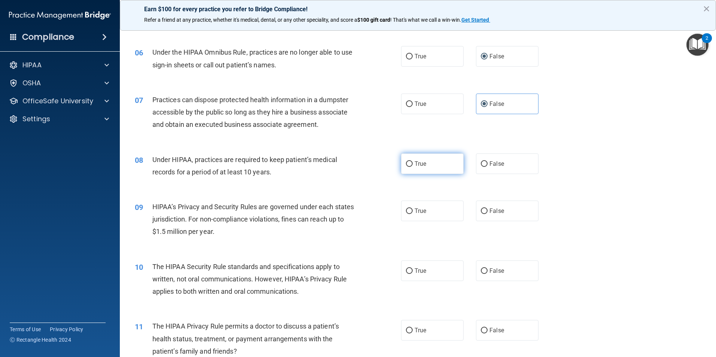
click at [427, 154] on label "True" at bounding box center [432, 163] width 63 height 21
click at [412, 161] on input "True" at bounding box center [409, 164] width 7 height 6
radio input "true"
click at [427, 220] on label "True" at bounding box center [432, 211] width 63 height 21
click at [412, 214] on input "True" at bounding box center [409, 211] width 7 height 6
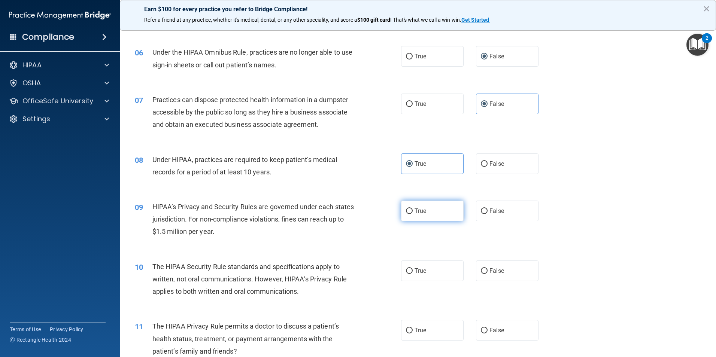
radio input "true"
click at [481, 277] on label "False" at bounding box center [507, 270] width 63 height 21
click at [481, 274] on input "False" at bounding box center [484, 271] width 7 height 6
radio input "true"
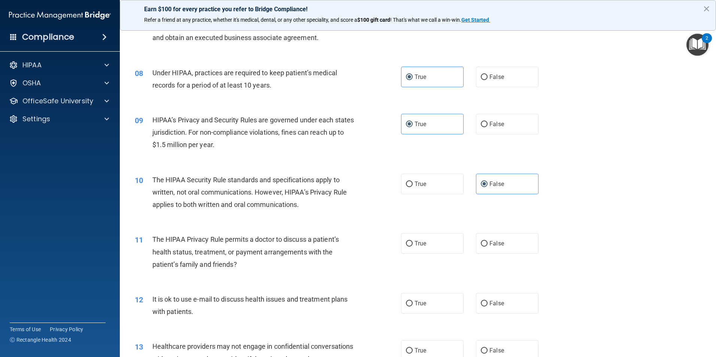
scroll to position [412, 0]
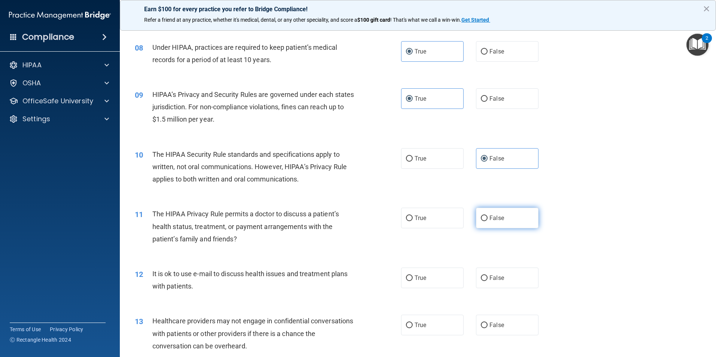
click at [508, 216] on label "False" at bounding box center [507, 218] width 63 height 21
click at [487, 216] on input "False" at bounding box center [484, 219] width 7 height 6
radio input "true"
click at [426, 280] on label "True" at bounding box center [432, 278] width 63 height 21
click at [412, 280] on input "True" at bounding box center [409, 278] width 7 height 6
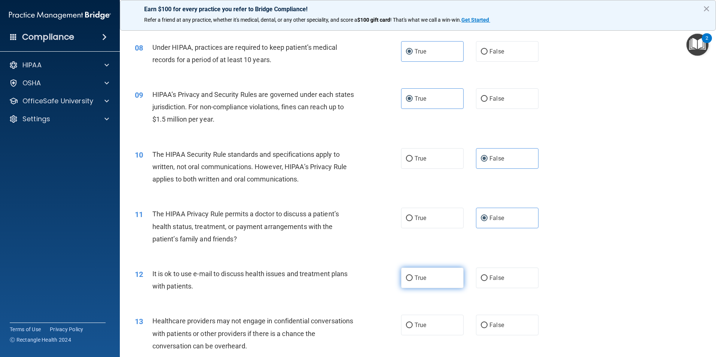
radio input "true"
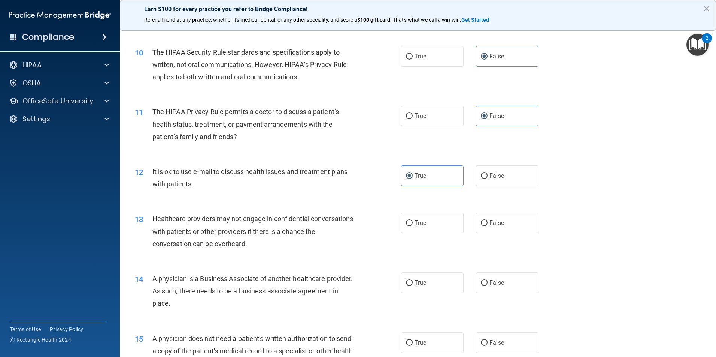
scroll to position [524, 0]
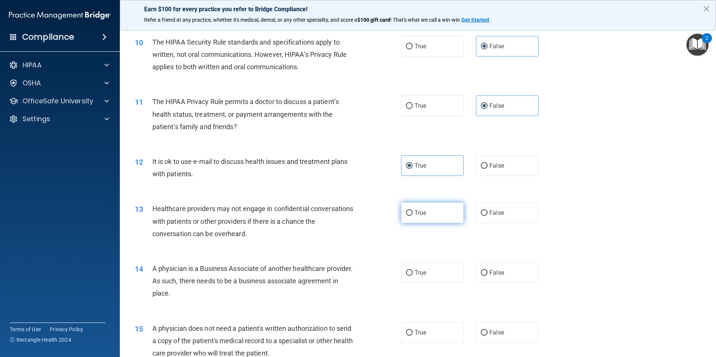
click at [446, 217] on label "True" at bounding box center [432, 212] width 63 height 21
click at [412, 216] on input "True" at bounding box center [409, 213] width 7 height 6
radio input "true"
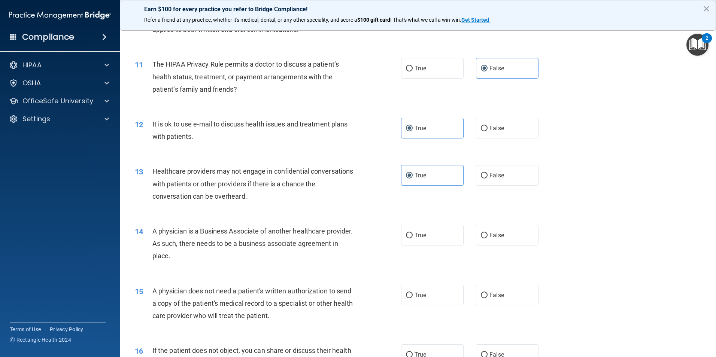
scroll to position [599, 0]
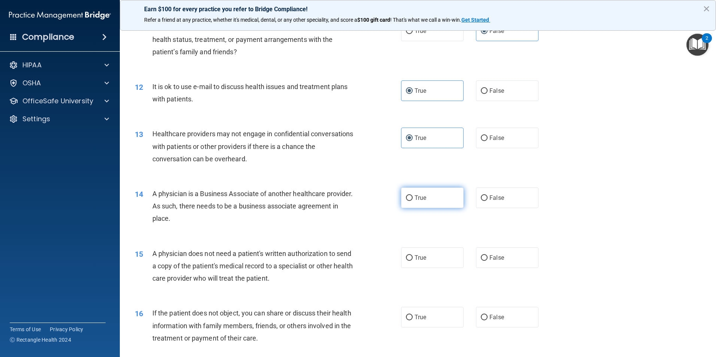
click at [419, 202] on label "True" at bounding box center [432, 198] width 63 height 21
click at [412, 201] on input "True" at bounding box center [409, 198] width 7 height 6
radio input "true"
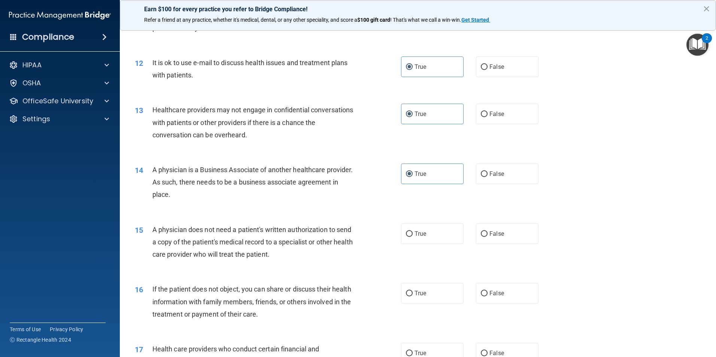
scroll to position [636, 0]
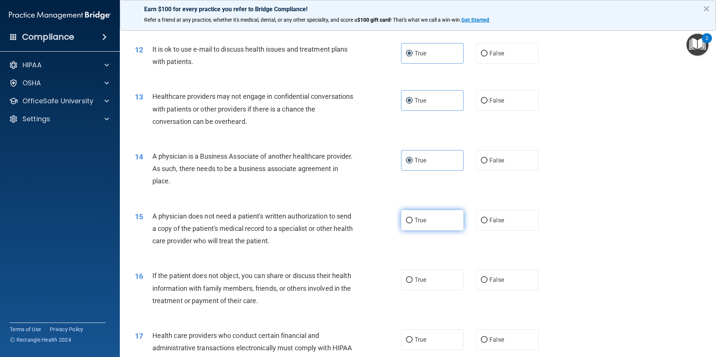
click at [424, 225] on label "True" at bounding box center [432, 220] width 63 height 21
click at [412, 223] on input "True" at bounding box center [409, 221] width 7 height 6
radio input "true"
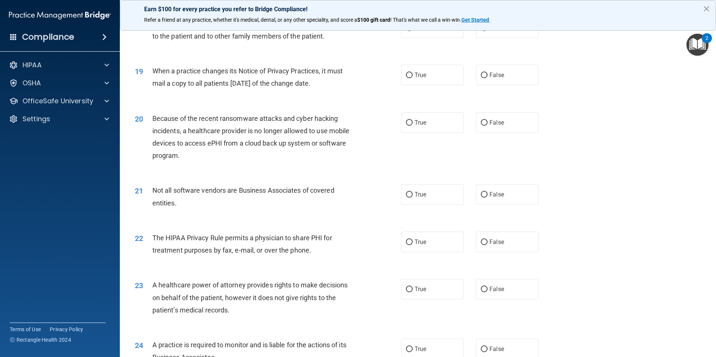
scroll to position [1011, 0]
